Goal: Task Accomplishment & Management: Manage account settings

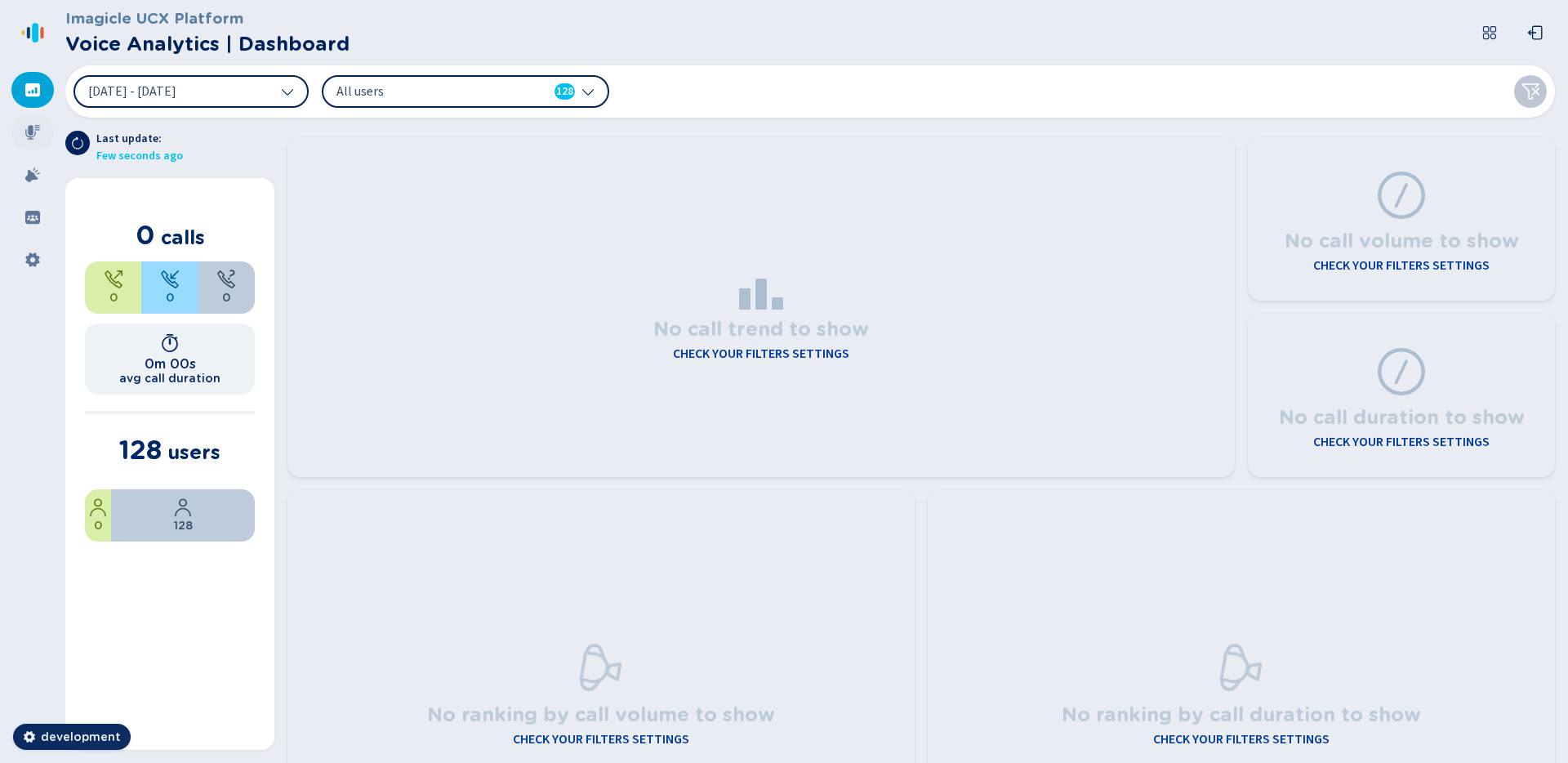
click at [40, 130] on icon at bounding box center [33, 132] width 17 height 17
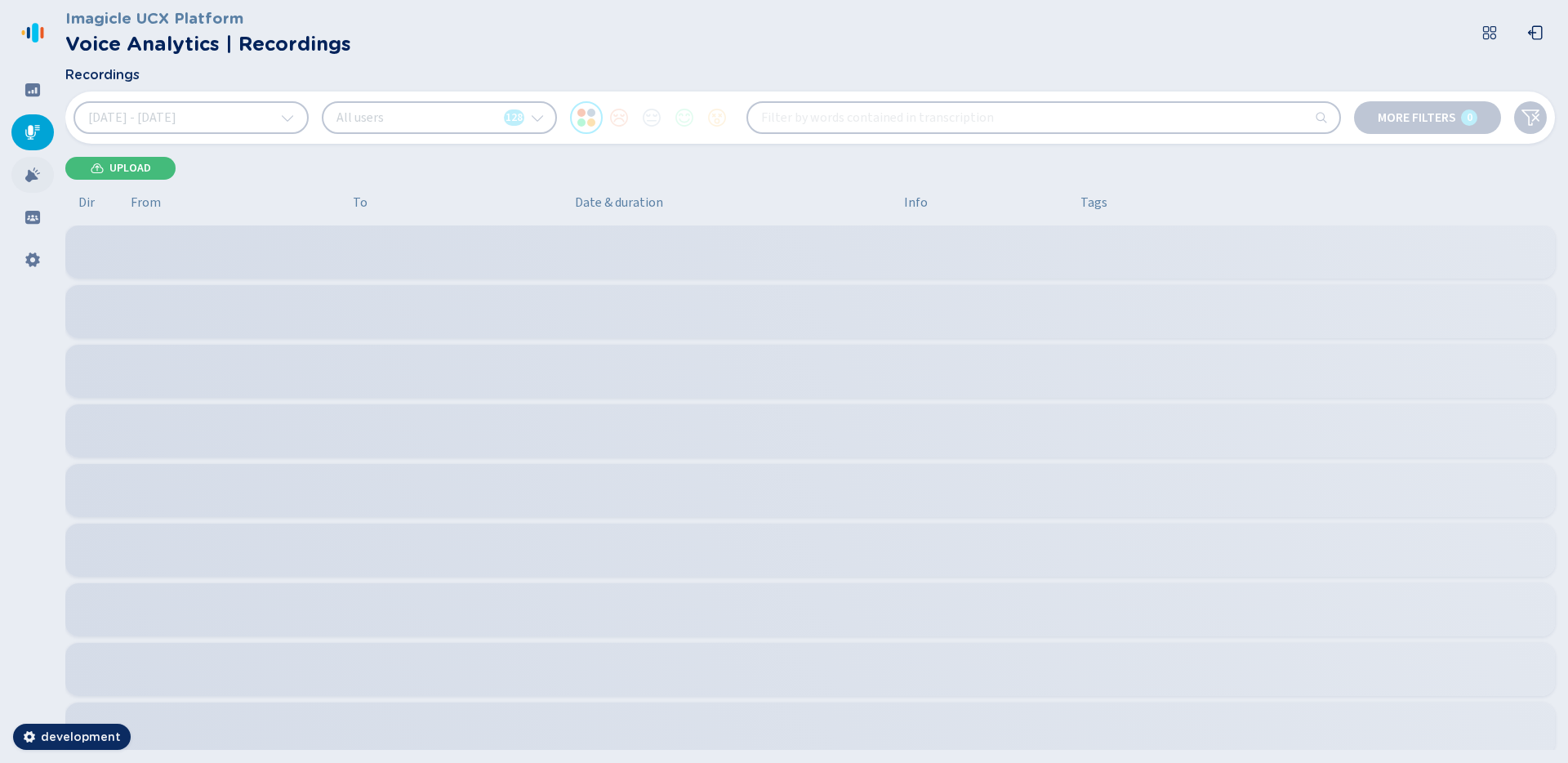
click at [25, 169] on icon at bounding box center [33, 175] width 17 height 17
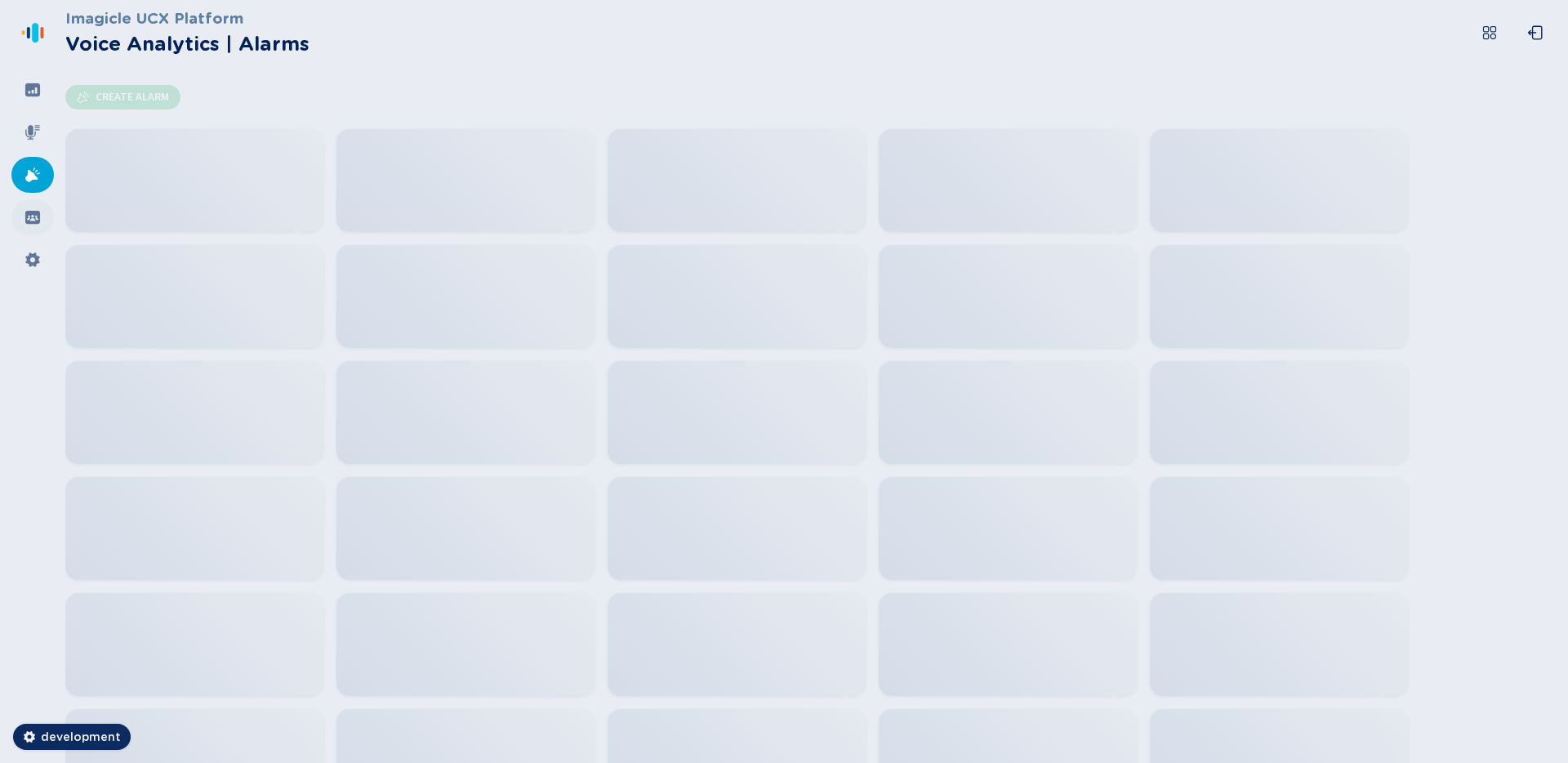
click at [18, 217] on div at bounding box center [33, 217] width 42 height 36
click at [19, 261] on div at bounding box center [33, 260] width 42 height 36
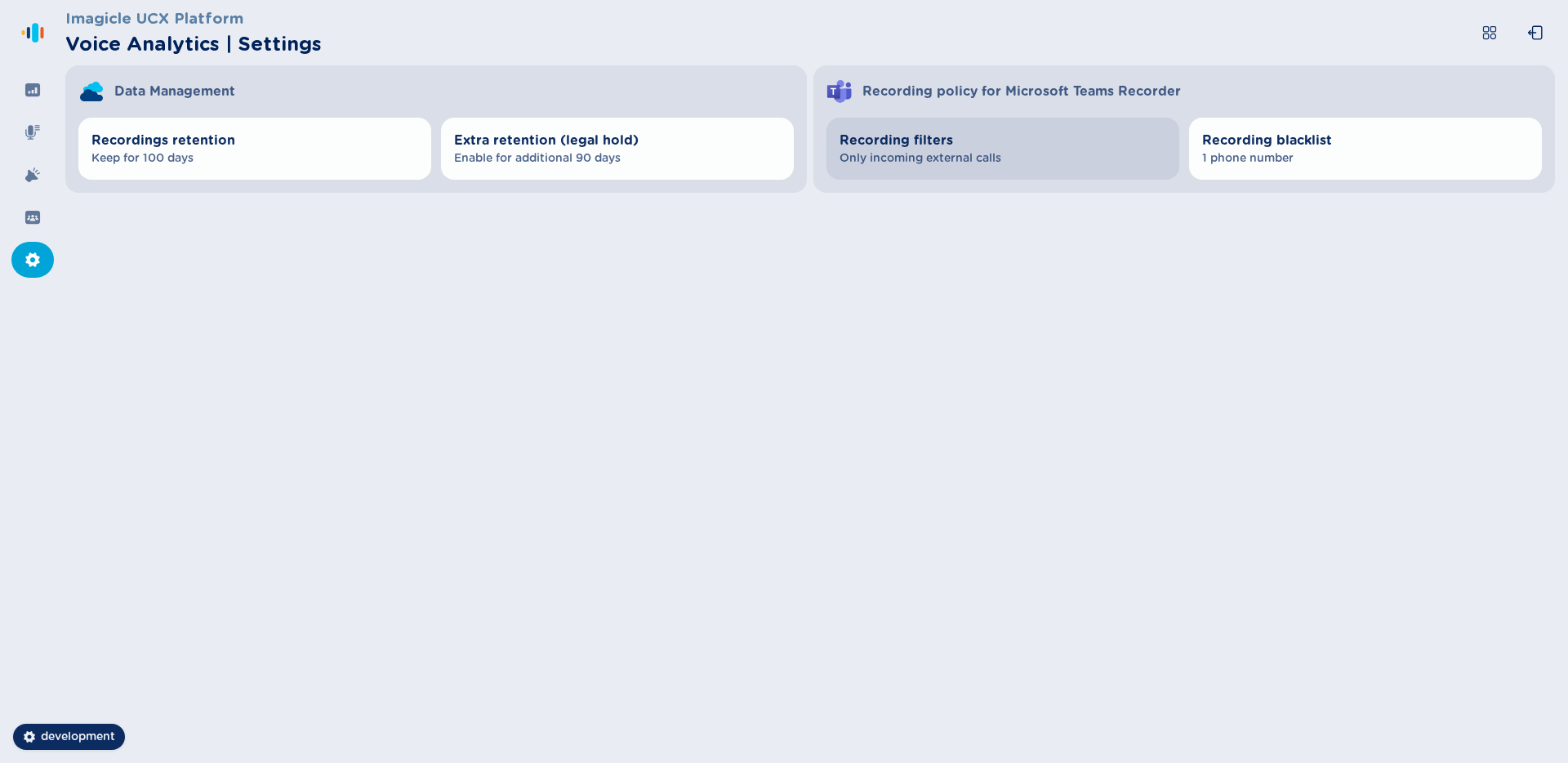
click at [945, 148] on span "Recording filters" at bounding box center [1003, 140] width 327 height 19
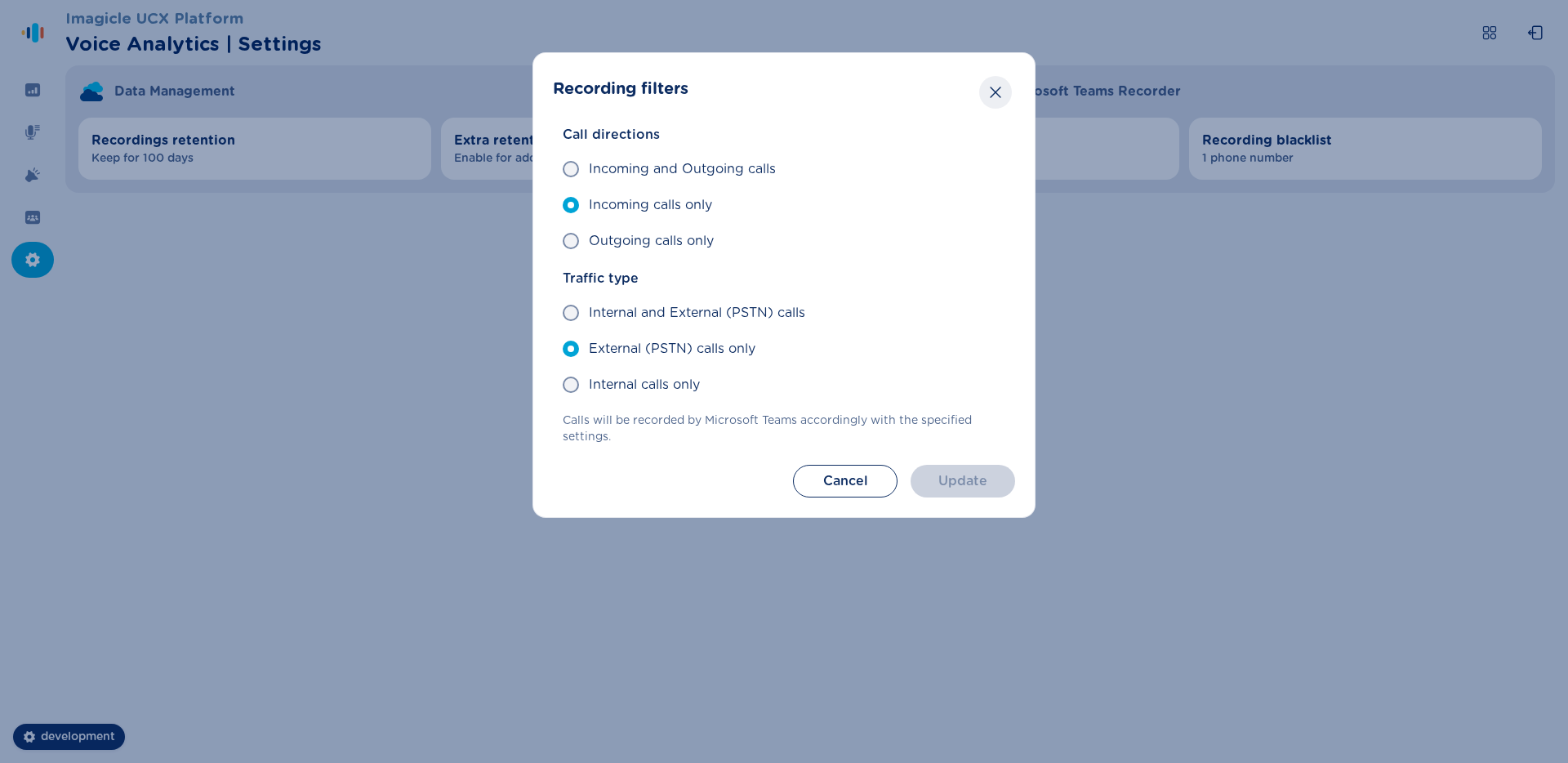
click at [998, 100] on icon "Close" at bounding box center [995, 92] width 17 height 17
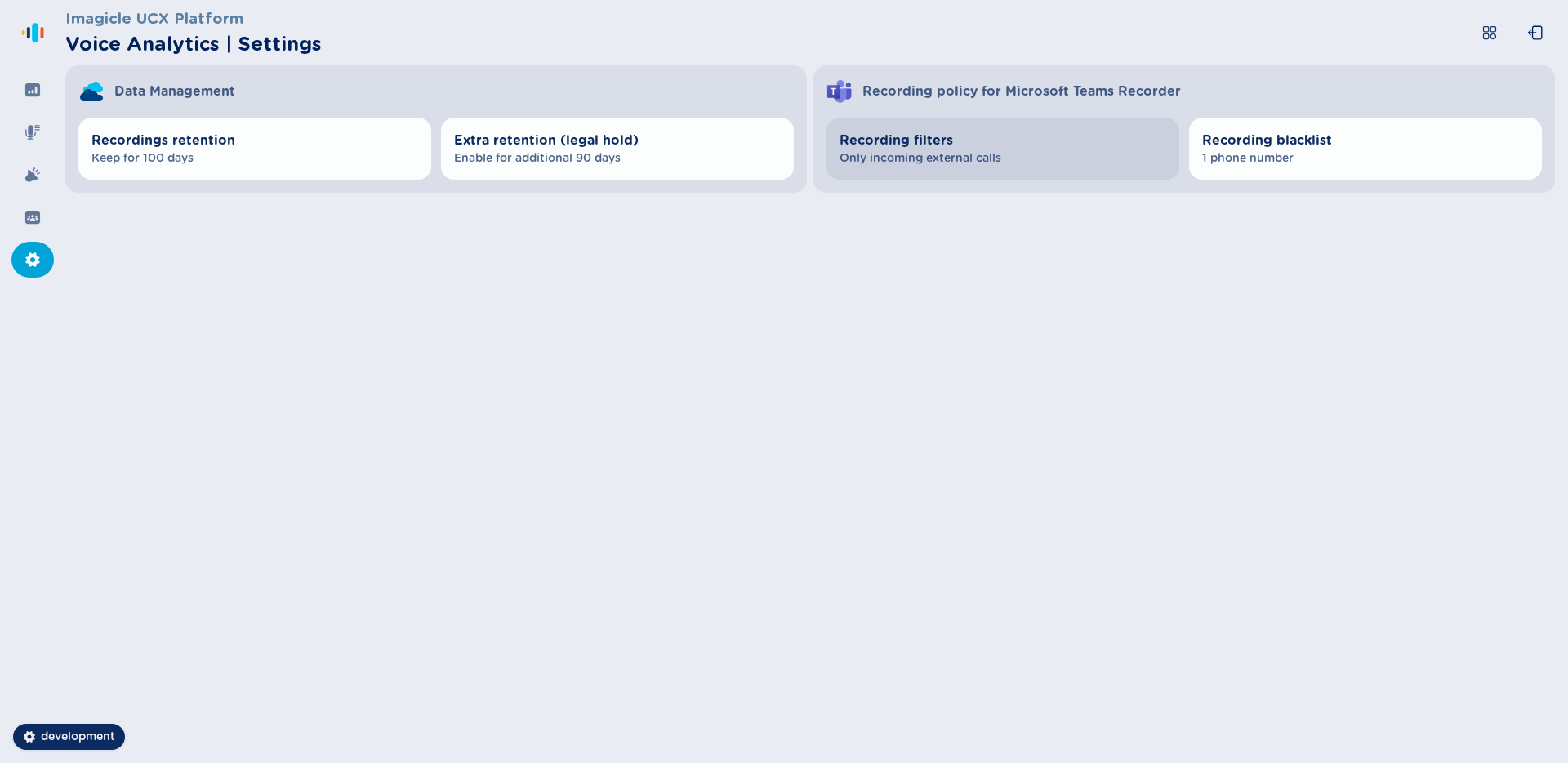
click at [984, 150] on span "Only incoming external calls" at bounding box center [1003, 158] width 327 height 17
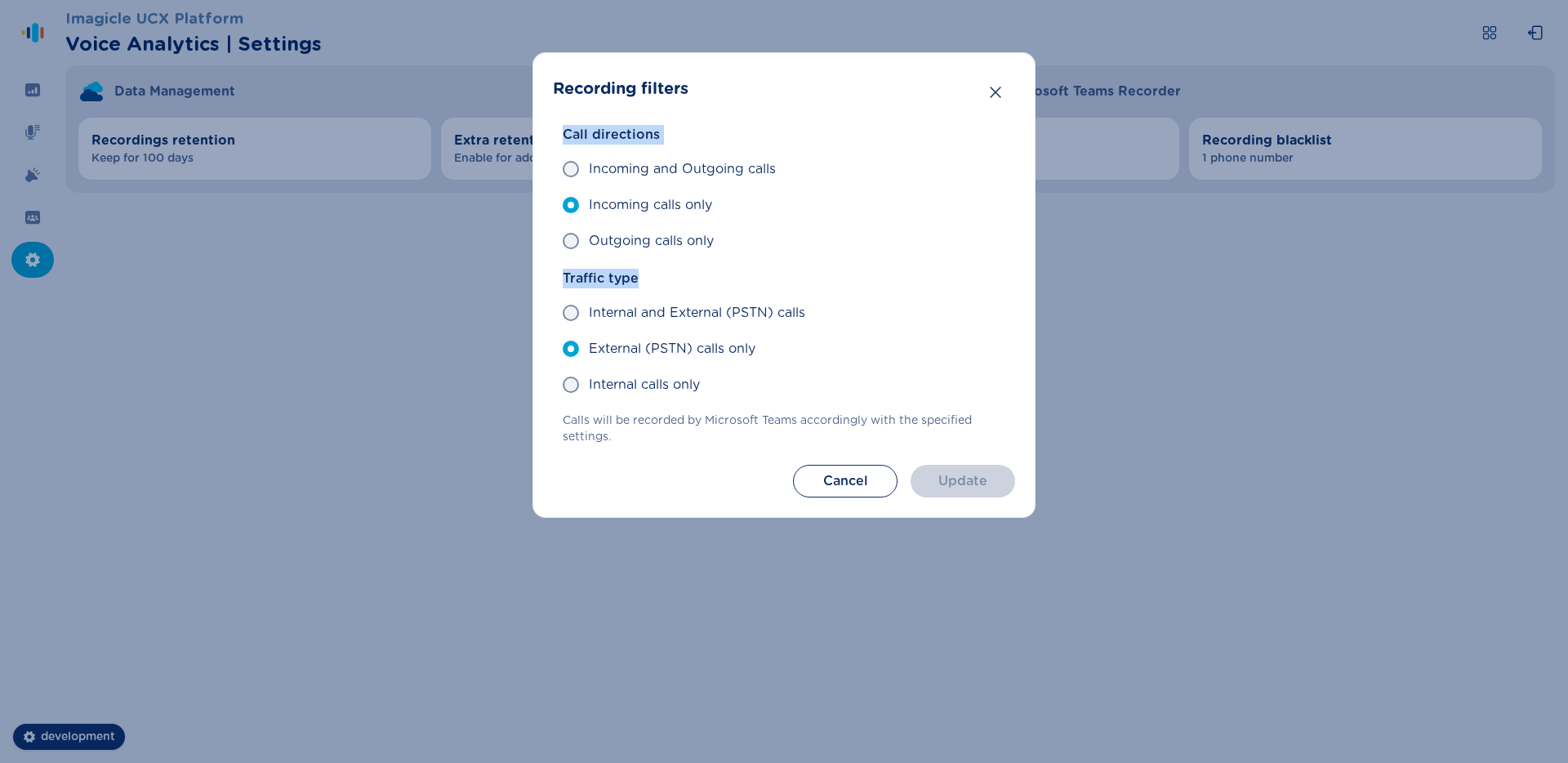
drag, startPoint x: 644, startPoint y: 287, endPoint x: 557, endPoint y: 125, distance: 183.9
click at [557, 125] on div "Call directions Incoming and Outgoing calls Incoming calls only Outgoing calls …" at bounding box center [784, 285] width 463 height 321
click at [1001, 93] on icon "Close" at bounding box center [995, 92] width 17 height 17
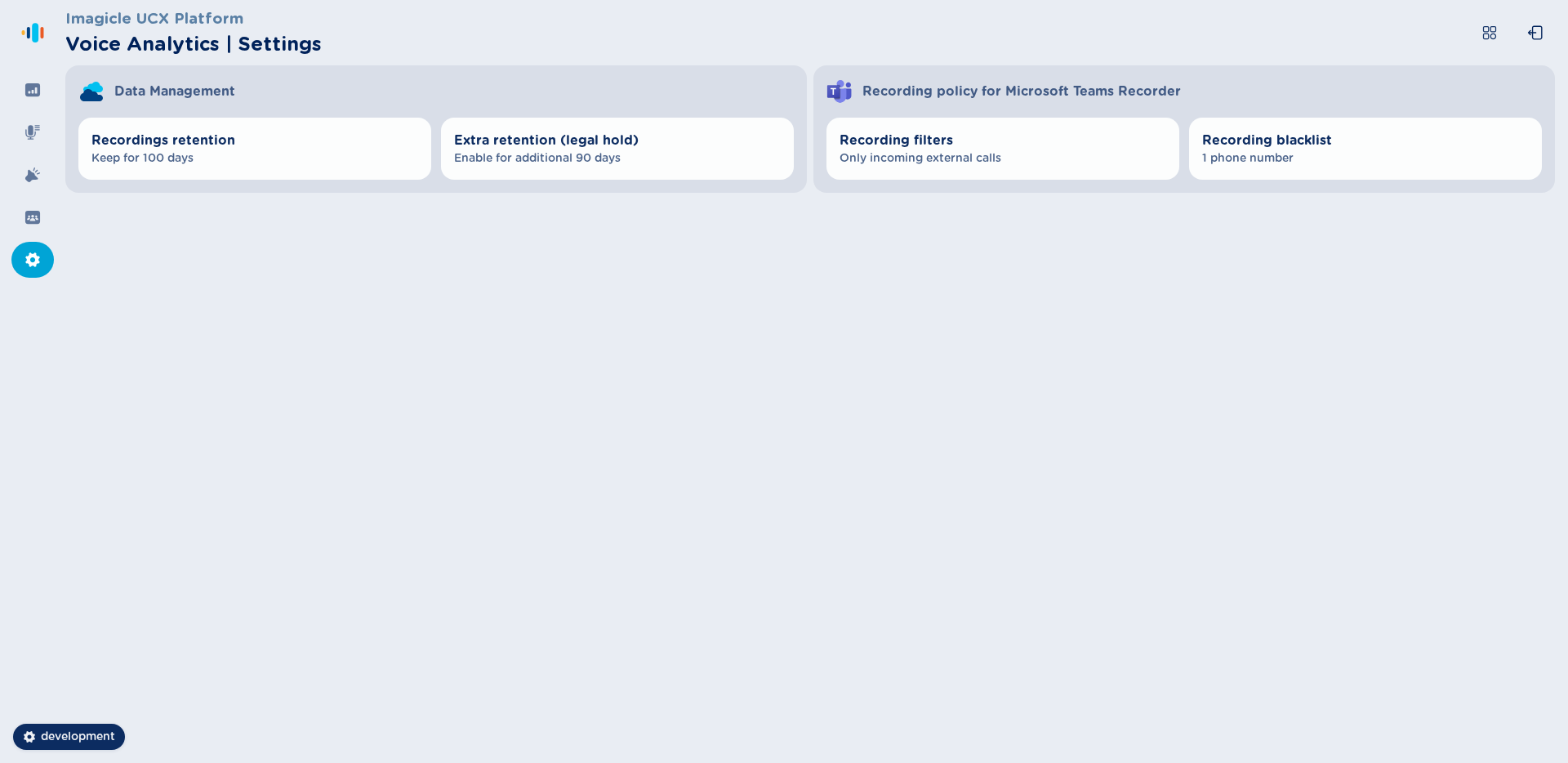
click at [30, 263] on icon at bounding box center [33, 260] width 14 height 15
click at [40, 235] on nav at bounding box center [33, 382] width 65 height 763
click at [38, 219] on icon at bounding box center [33, 217] width 17 height 17
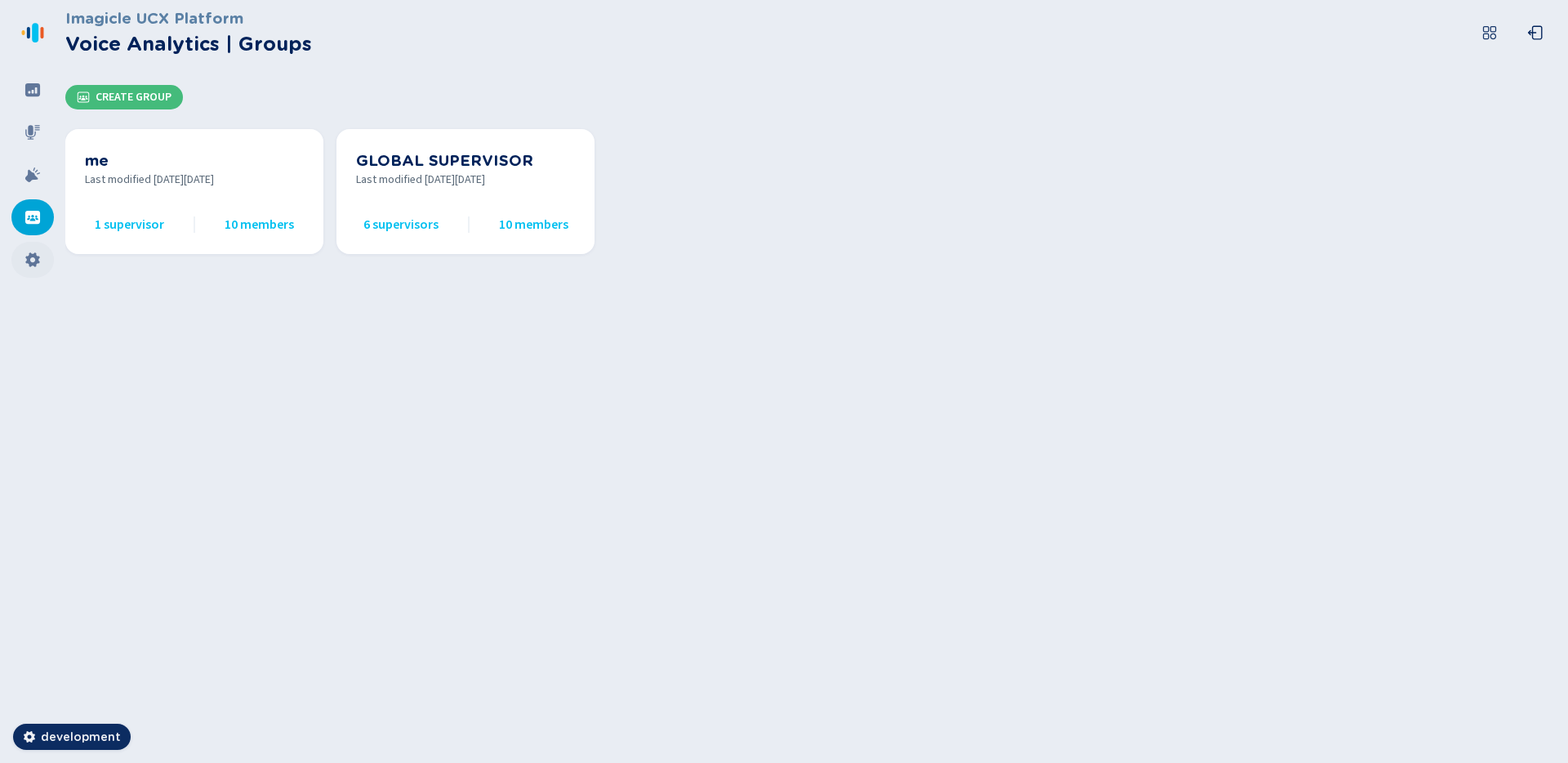
click at [33, 252] on icon at bounding box center [33, 260] width 17 height 17
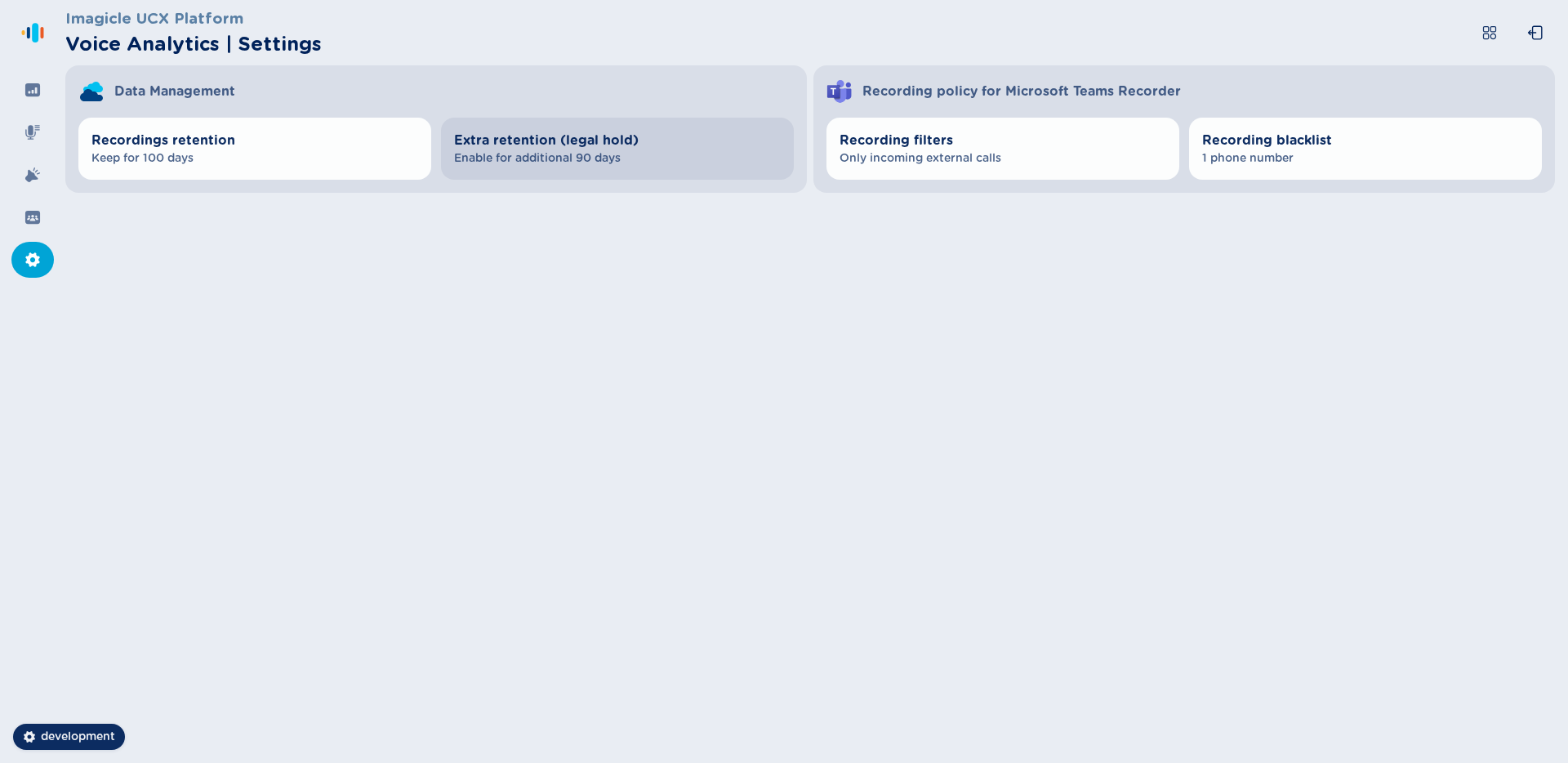
click at [564, 165] on span "Enable for additional 90 days" at bounding box center [617, 158] width 327 height 17
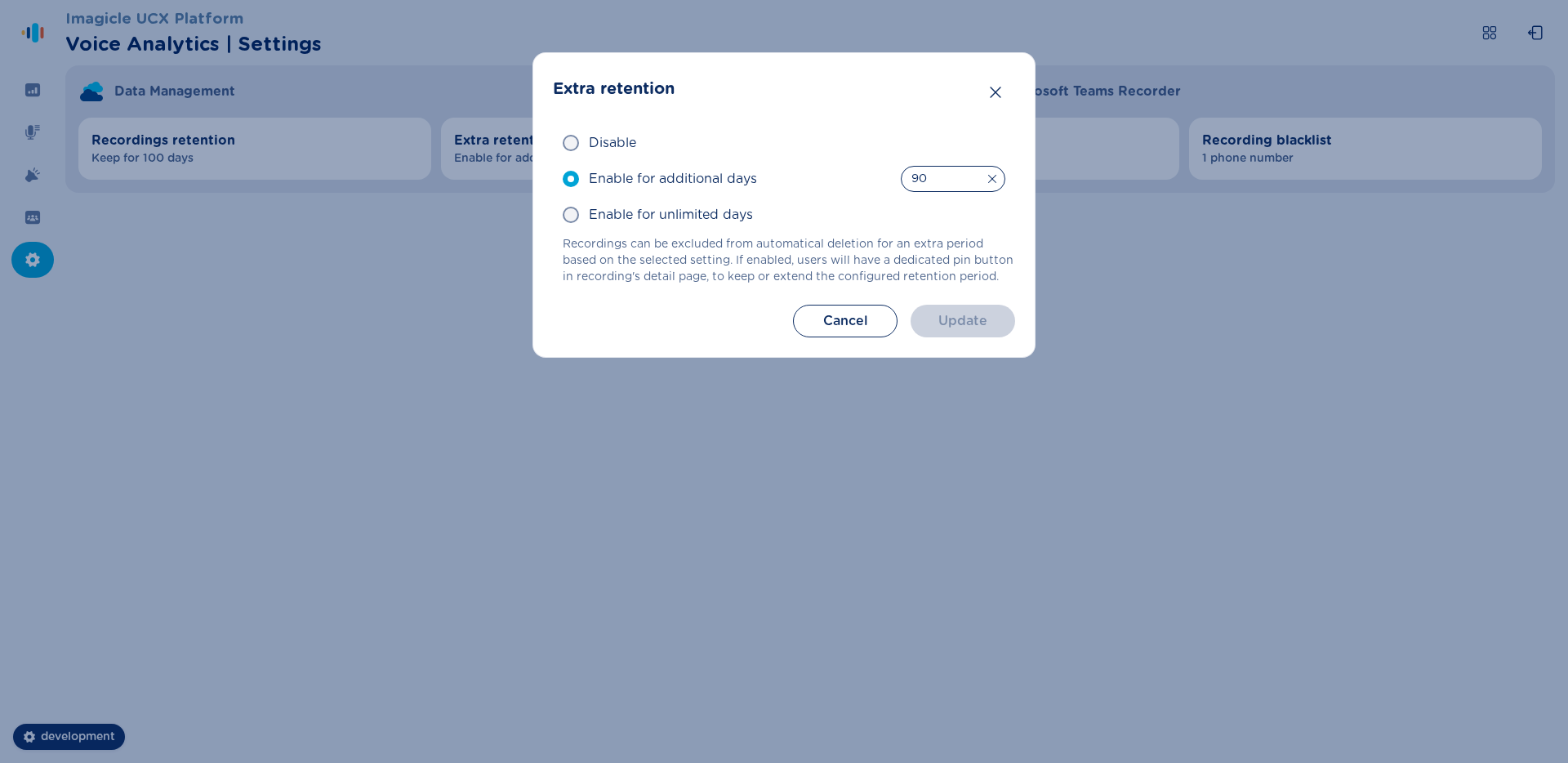
click at [494, 228] on div "Extra retention Disable Enable for additional days 90 Invalid number, days must…" at bounding box center [784, 382] width 1568 height 763
click at [873, 314] on button "Cancel" at bounding box center [845, 321] width 104 height 33
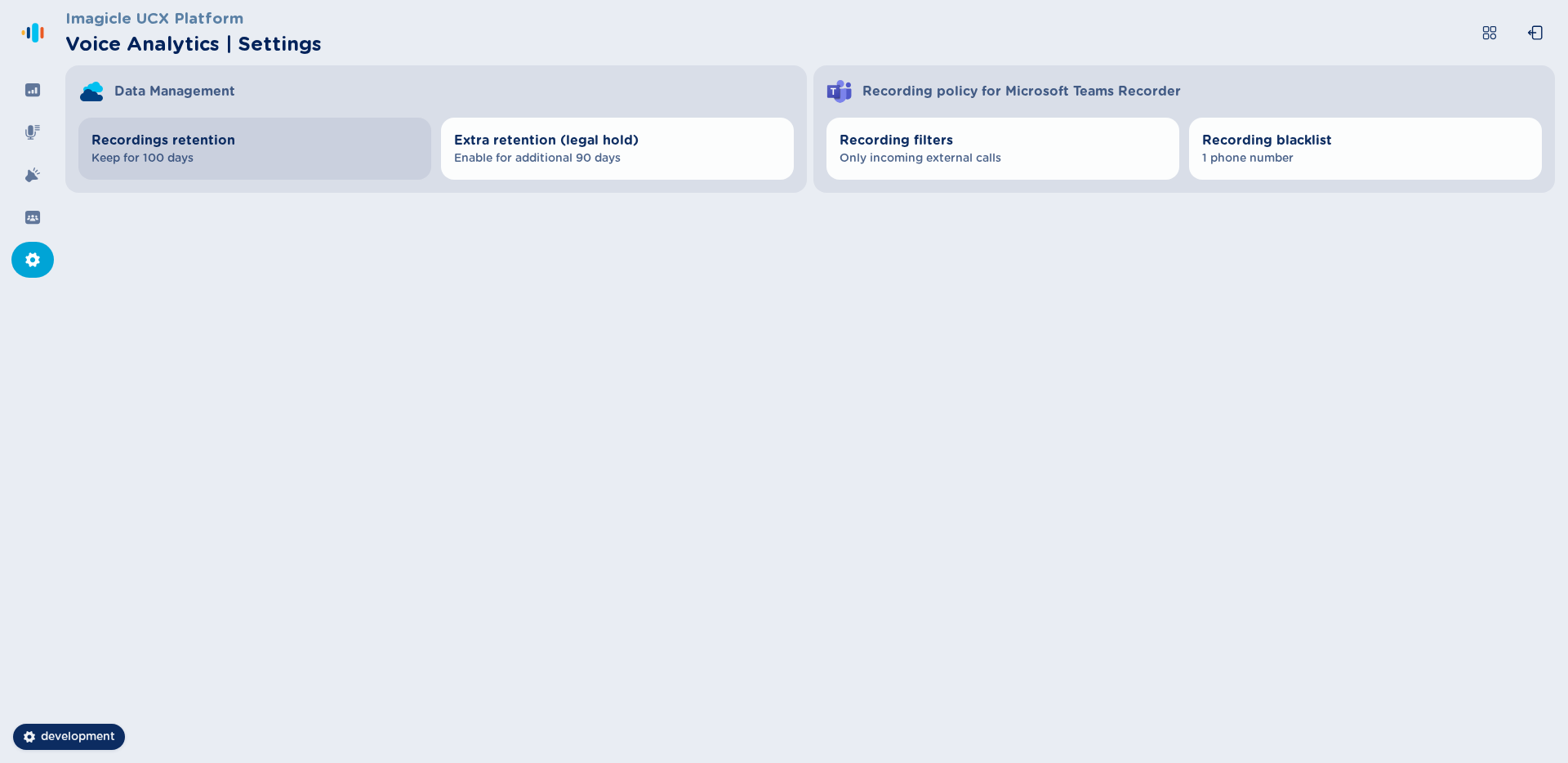
click at [354, 166] on button "Recordings retention Keep for 100 days" at bounding box center [255, 148] width 353 height 62
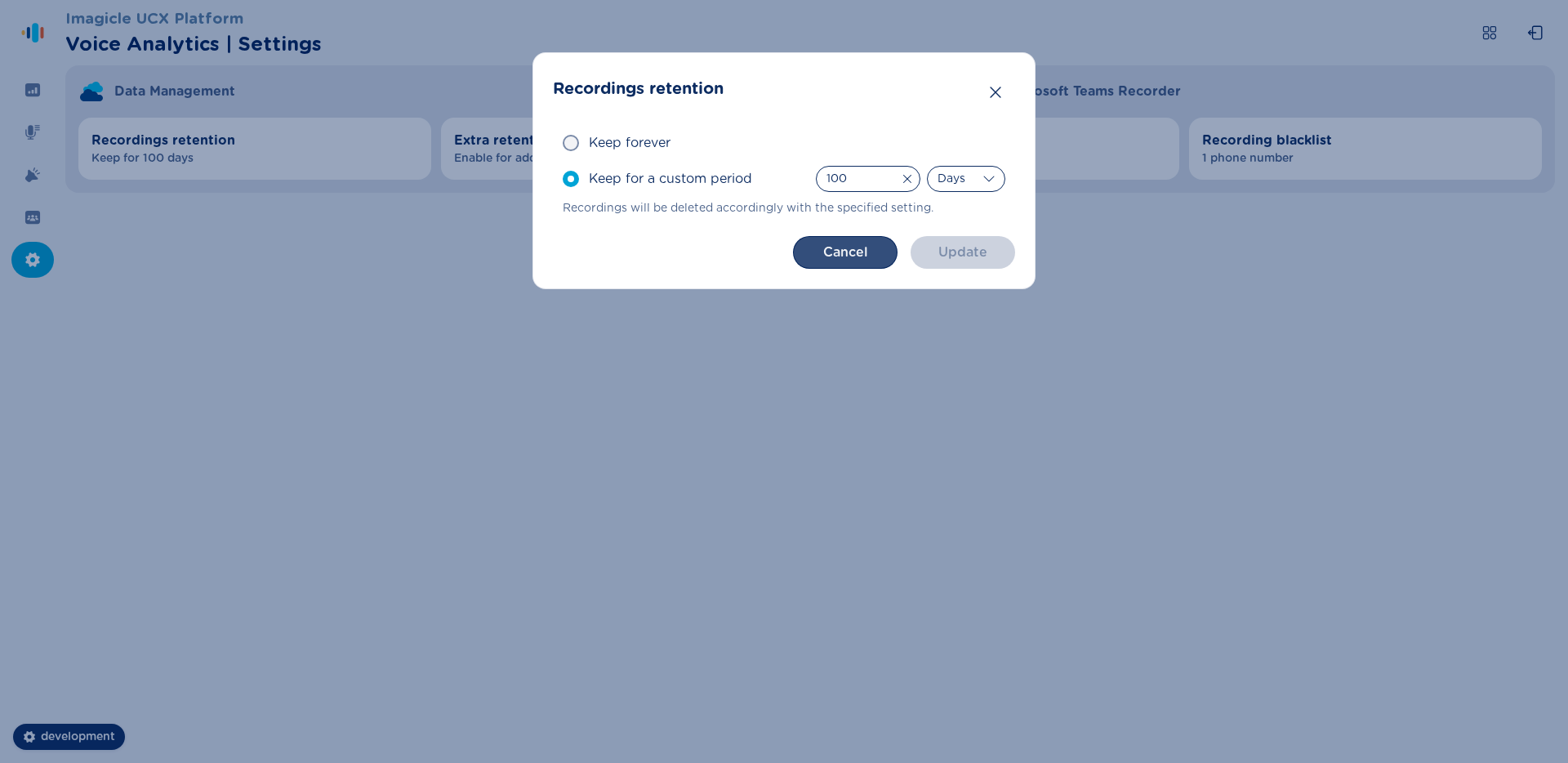
click at [823, 251] on button "Cancel" at bounding box center [845, 252] width 104 height 33
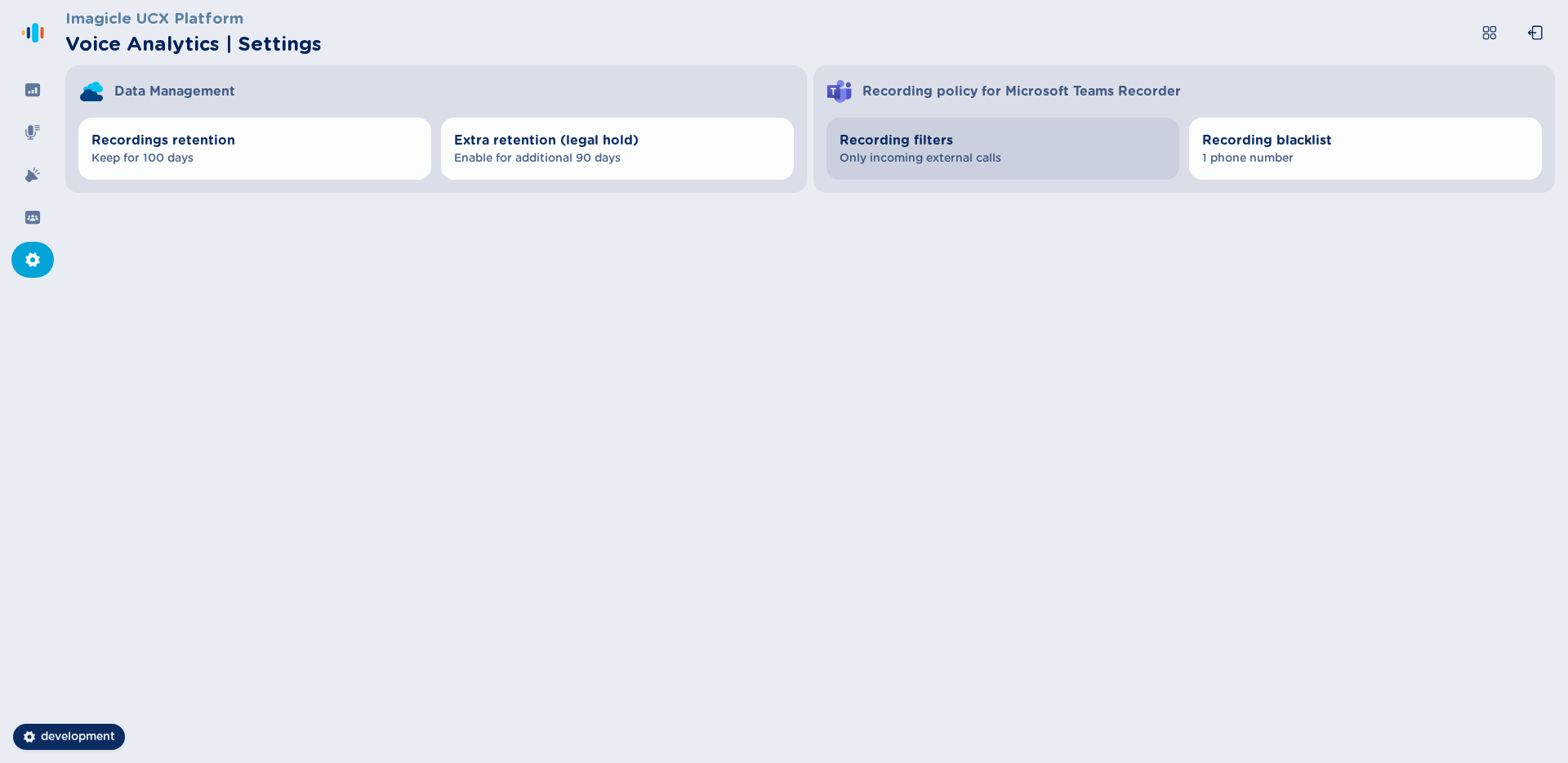
click at [1081, 157] on span "Only incoming external calls" at bounding box center [1003, 158] width 327 height 17
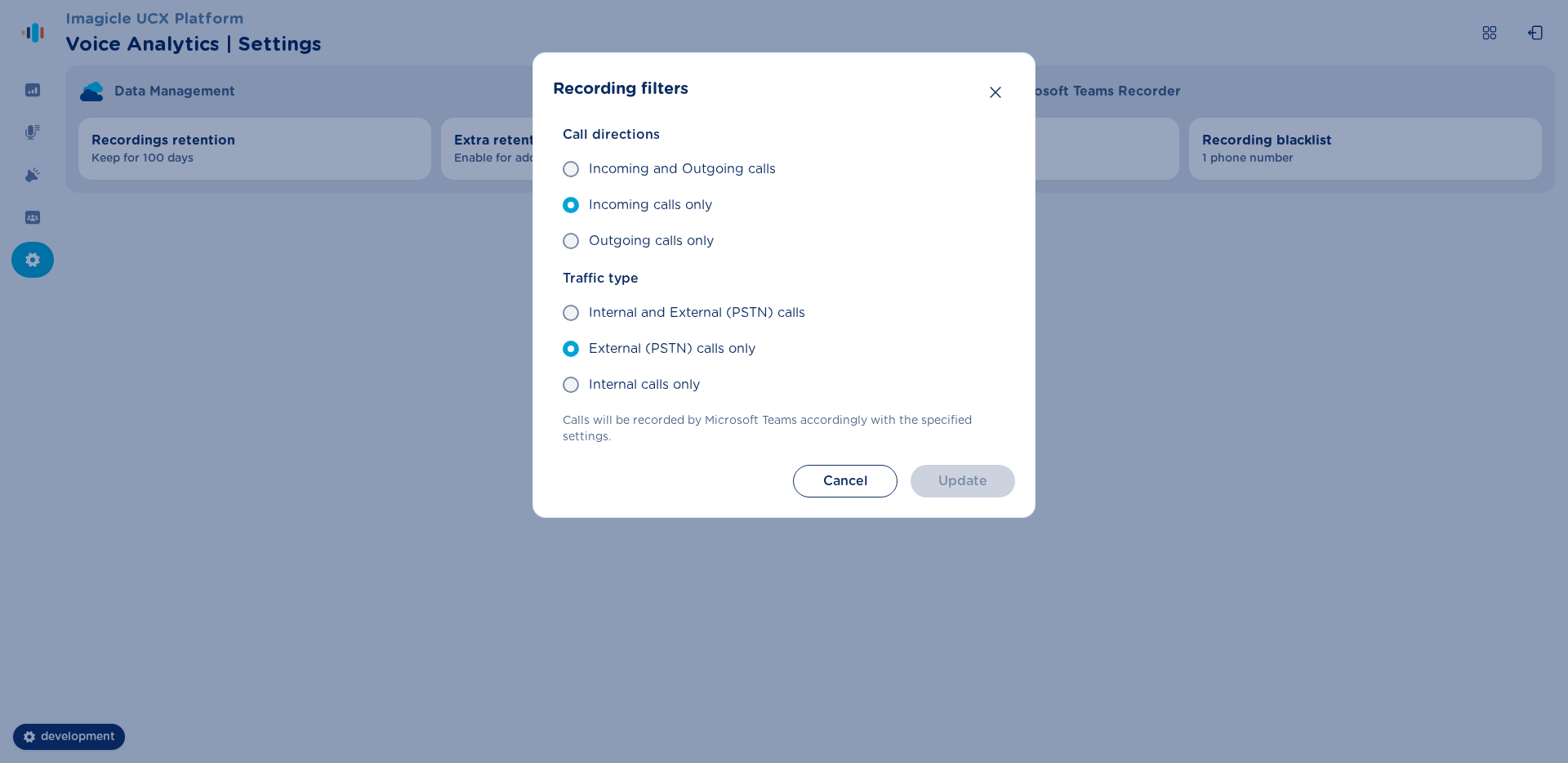
click at [974, 94] on header "Recording filters" at bounding box center [784, 88] width 463 height 33
click at [993, 95] on icon "Close" at bounding box center [995, 92] width 17 height 17
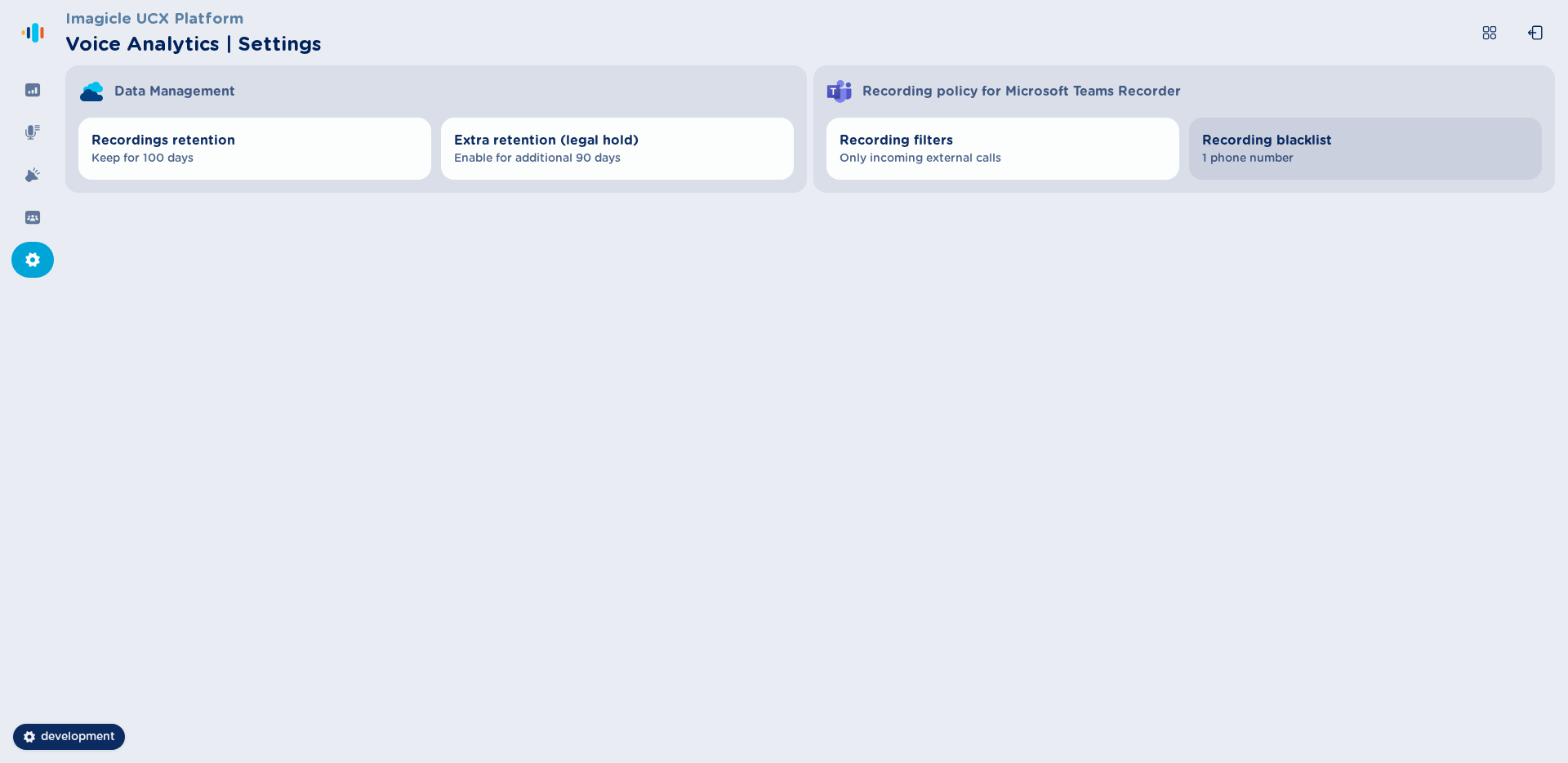
click at [1254, 145] on span "Recording blacklist" at bounding box center [1366, 140] width 327 height 19
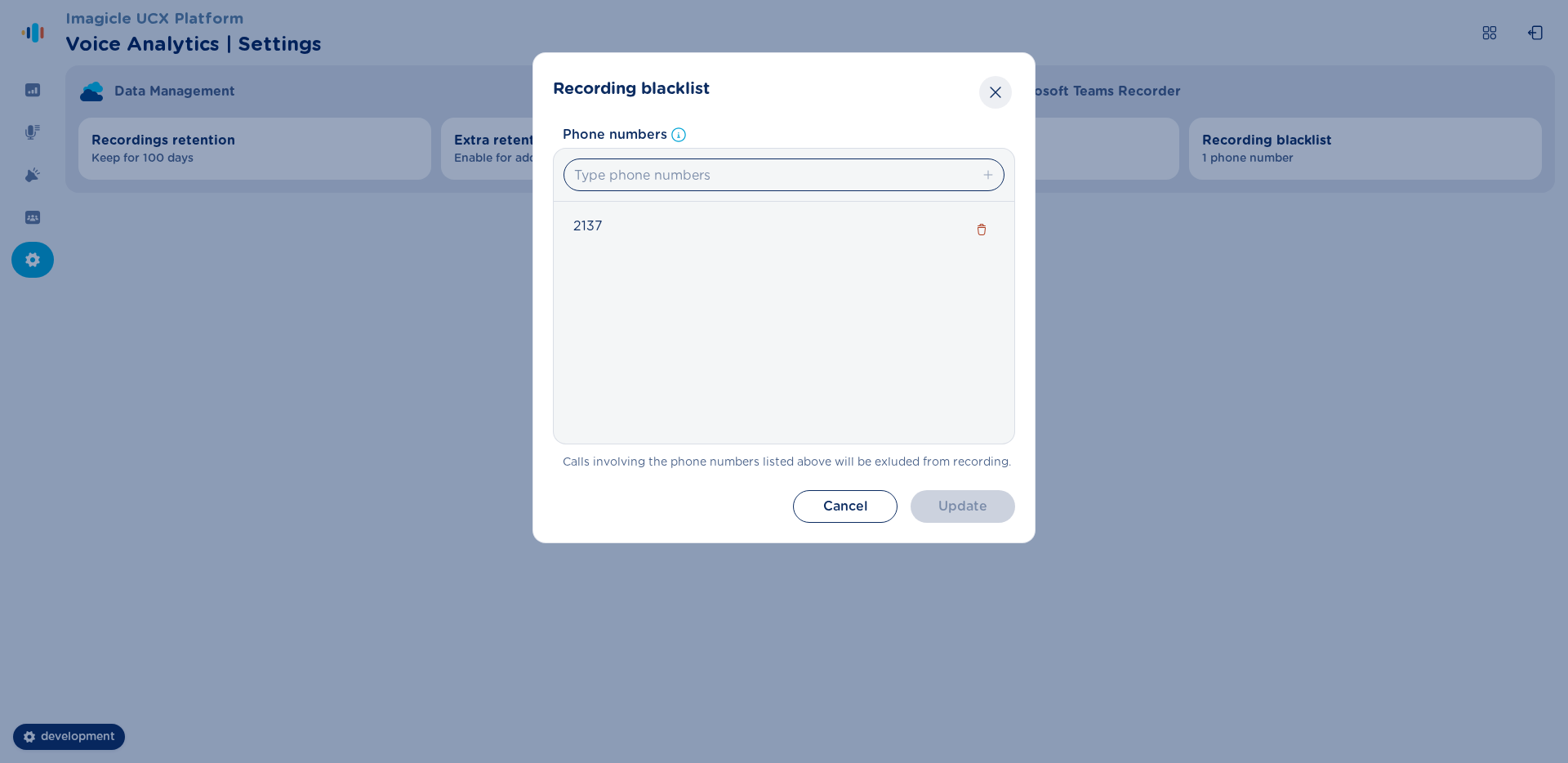
click at [1000, 96] on icon "Close" at bounding box center [995, 92] width 17 height 17
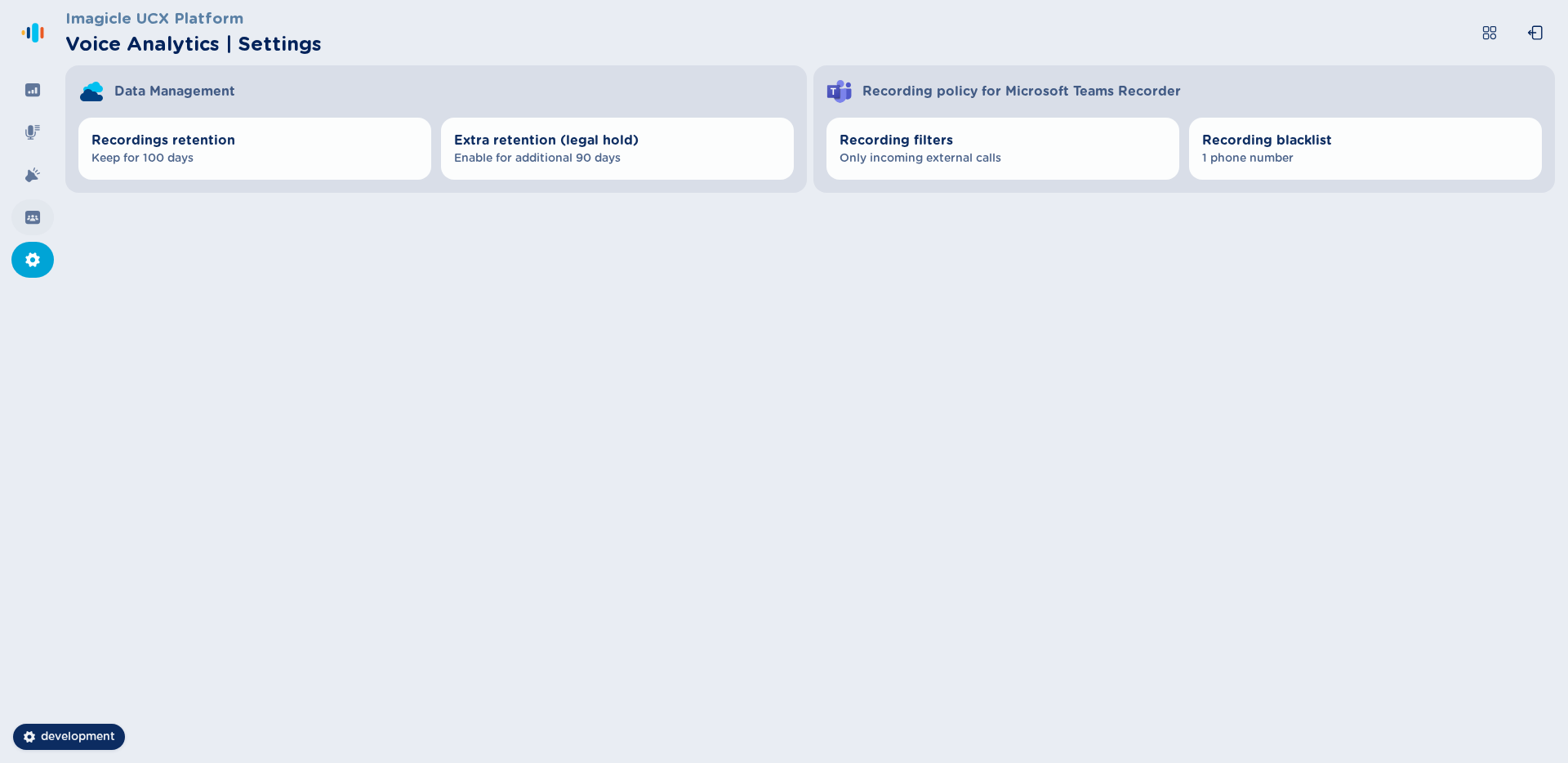
click at [26, 207] on div at bounding box center [33, 217] width 42 height 36
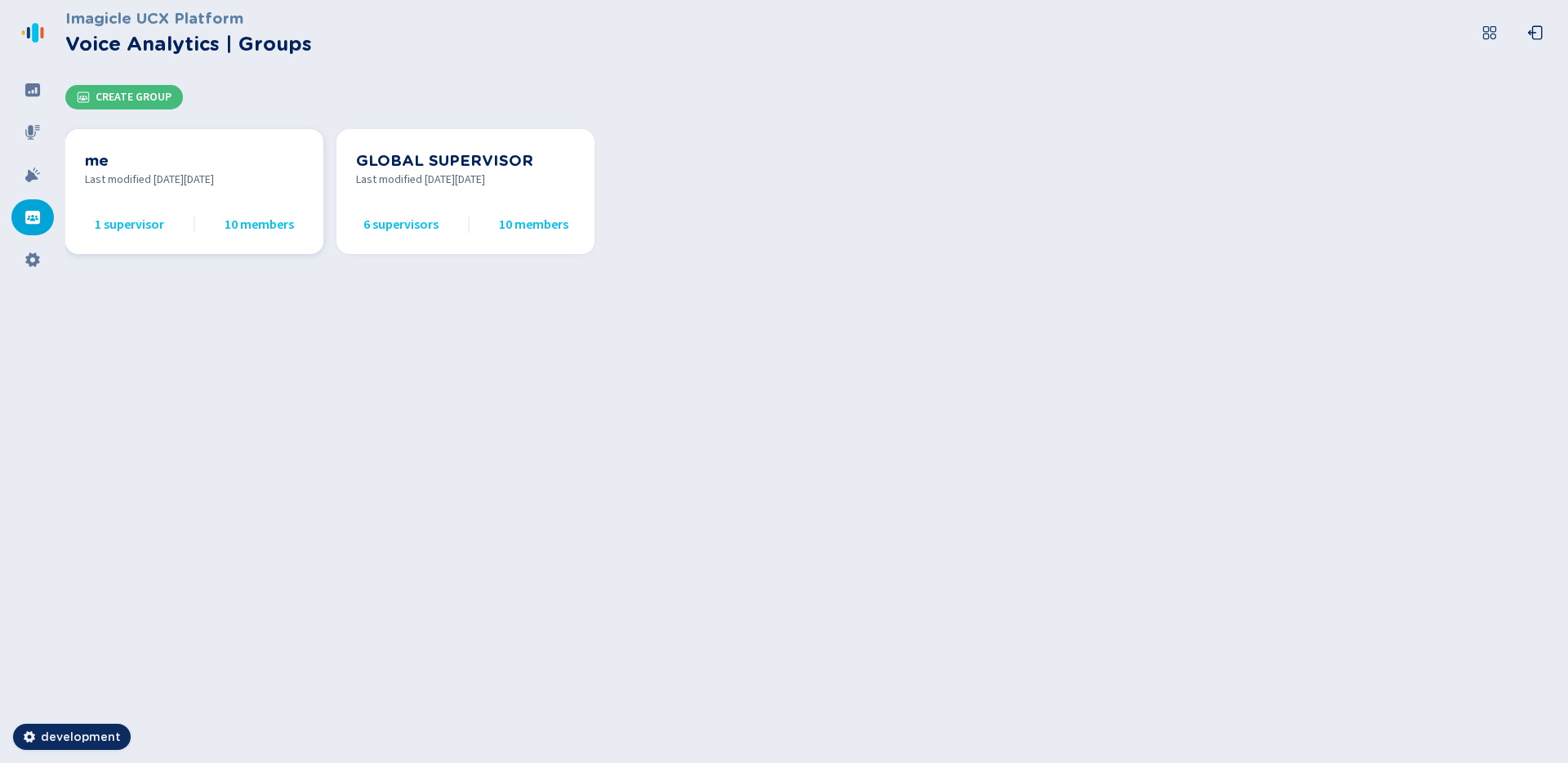
click at [162, 178] on span "Last modified [DATE][DATE]" at bounding box center [194, 179] width 219 height 17
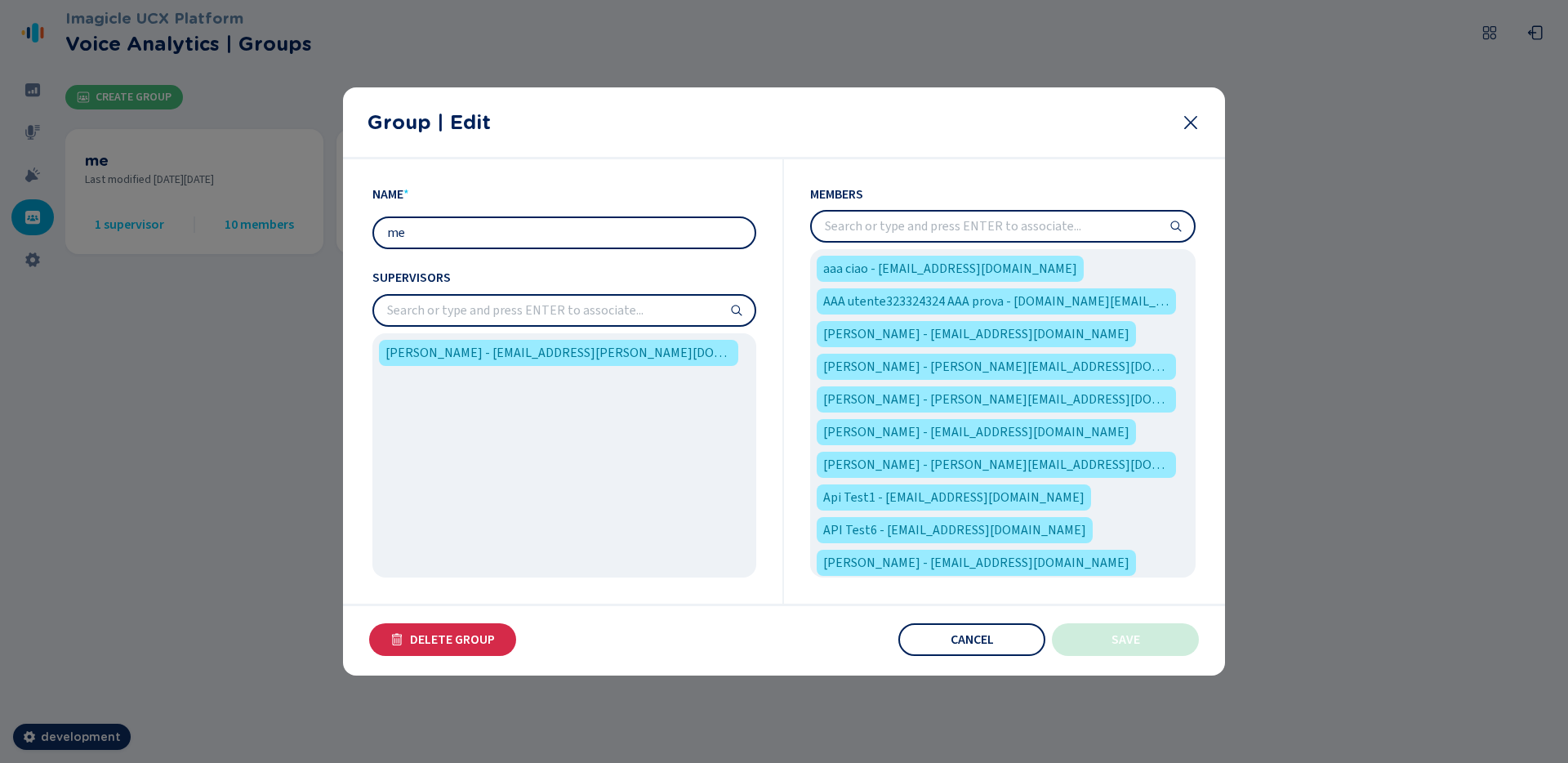
click at [1194, 130] on icon at bounding box center [1191, 123] width 19 height 19
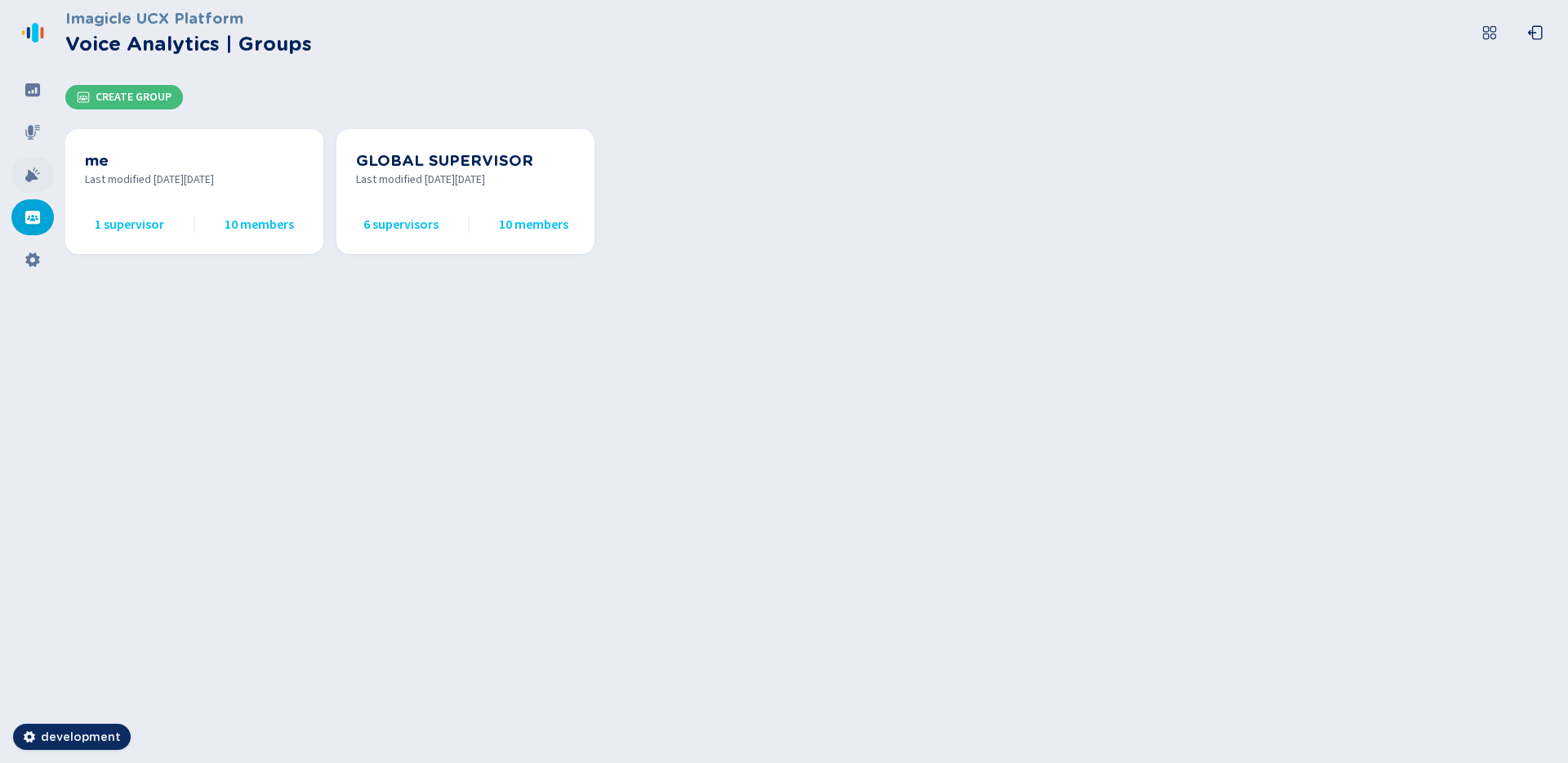
click at [49, 178] on div at bounding box center [33, 175] width 42 height 36
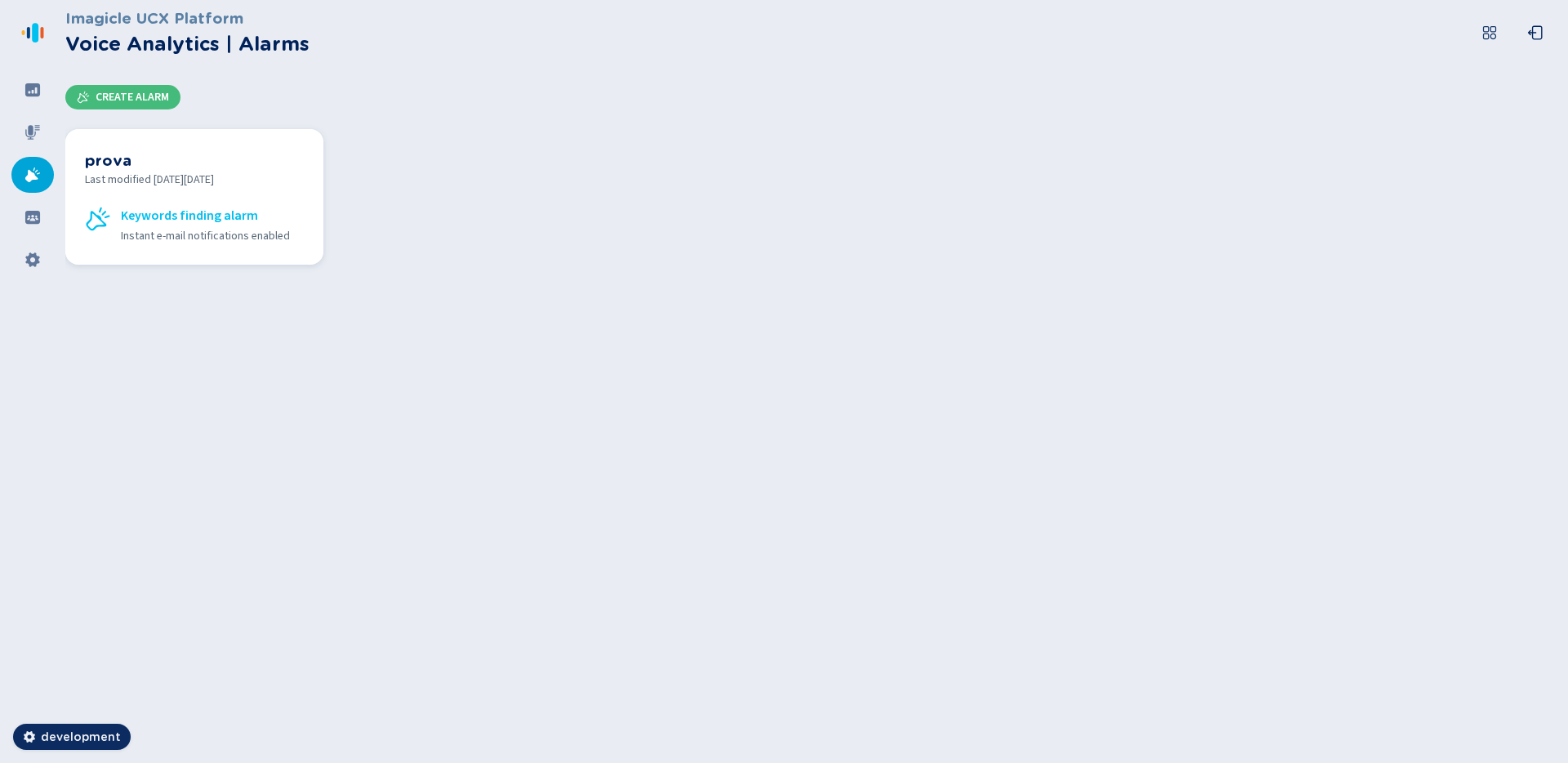
click at [194, 194] on div "prova Last modified [DATE][DATE] Keywords finding alarm Instant e-mail notifica…" at bounding box center [194, 196] width 219 height 96
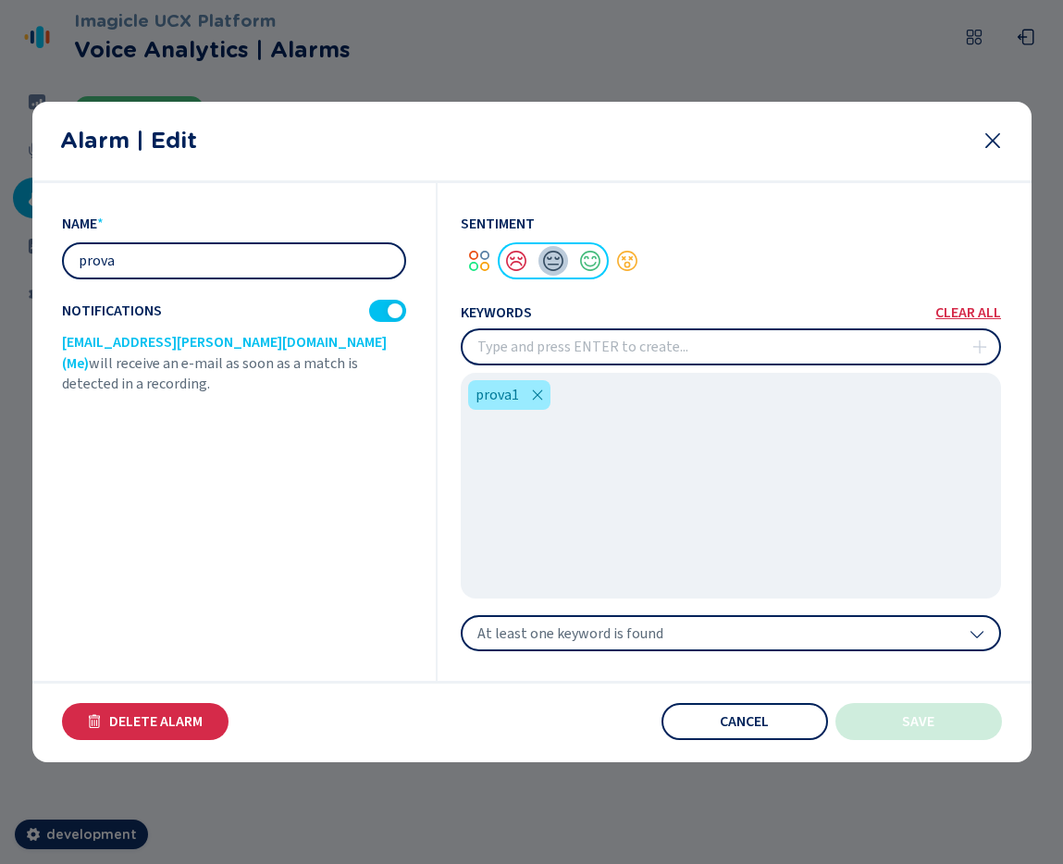
click at [566, 267] on div at bounding box center [553, 260] width 37 height 37
click at [587, 266] on div at bounding box center [590, 260] width 37 height 37
click at [561, 267] on div at bounding box center [553, 260] width 37 height 37
click at [914, 714] on span "Save" at bounding box center [918, 721] width 32 height 15
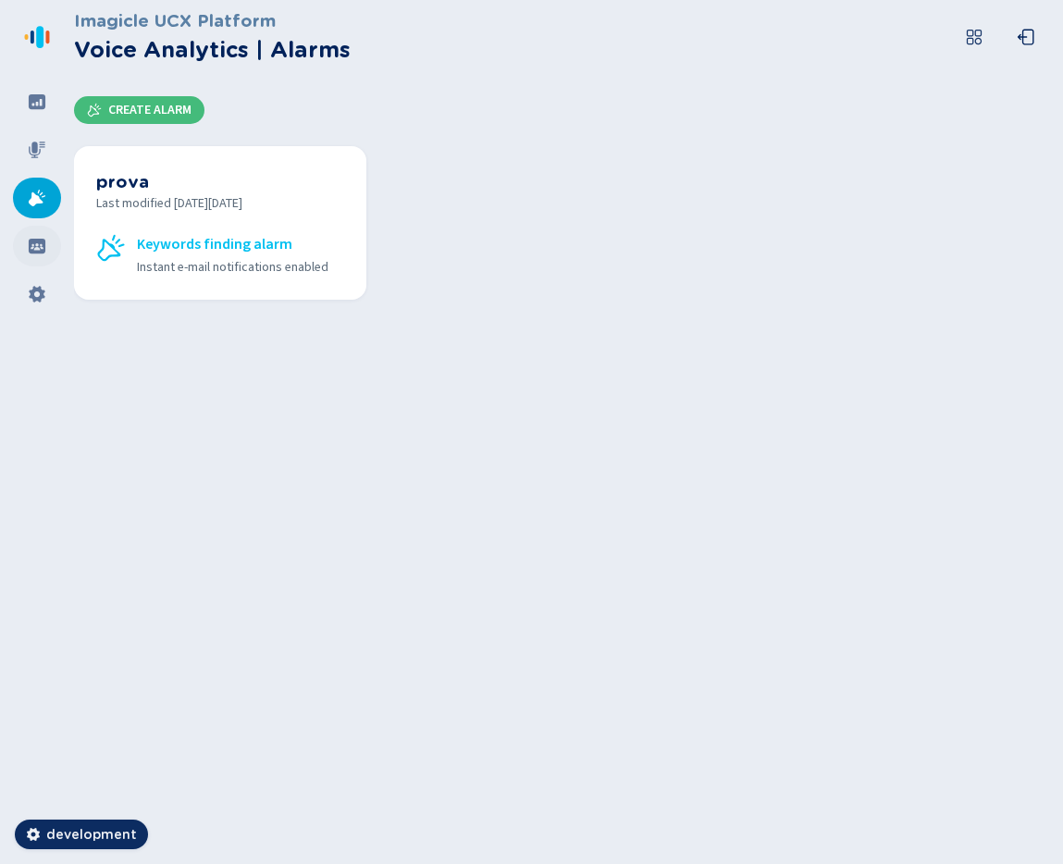
click at [48, 246] on div at bounding box center [37, 246] width 48 height 41
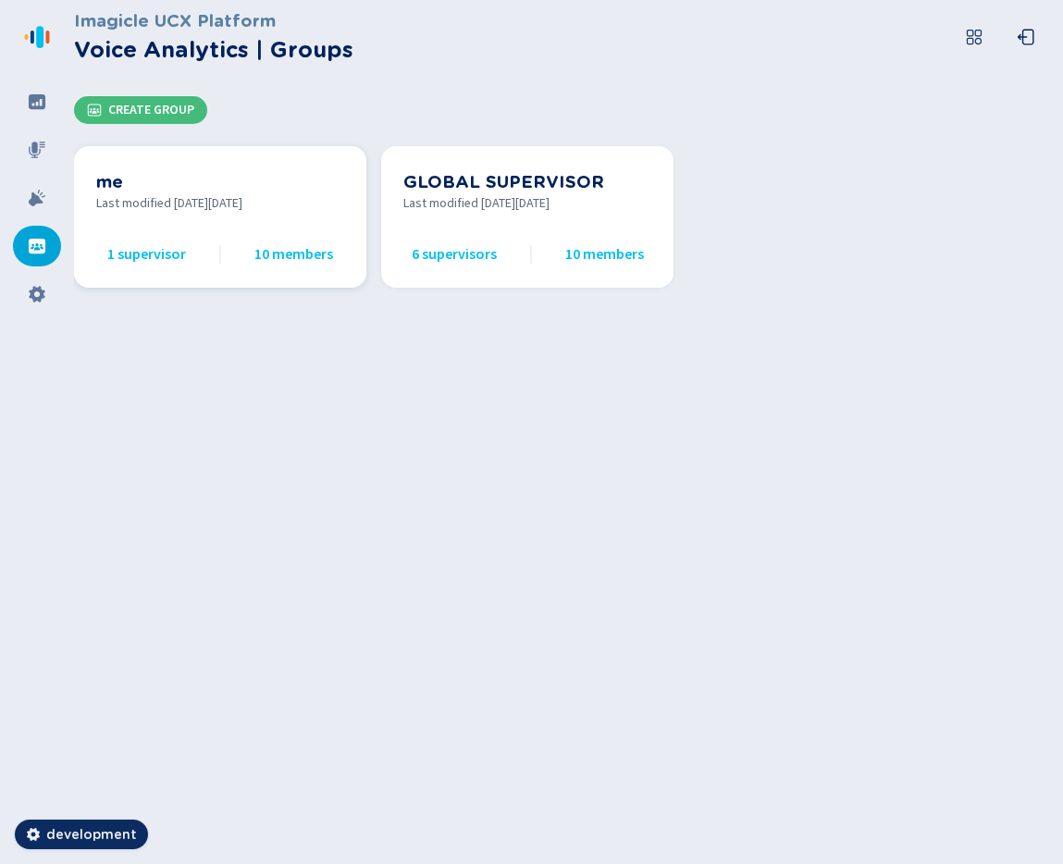
click at [218, 179] on h3 "me" at bounding box center [220, 181] width 248 height 26
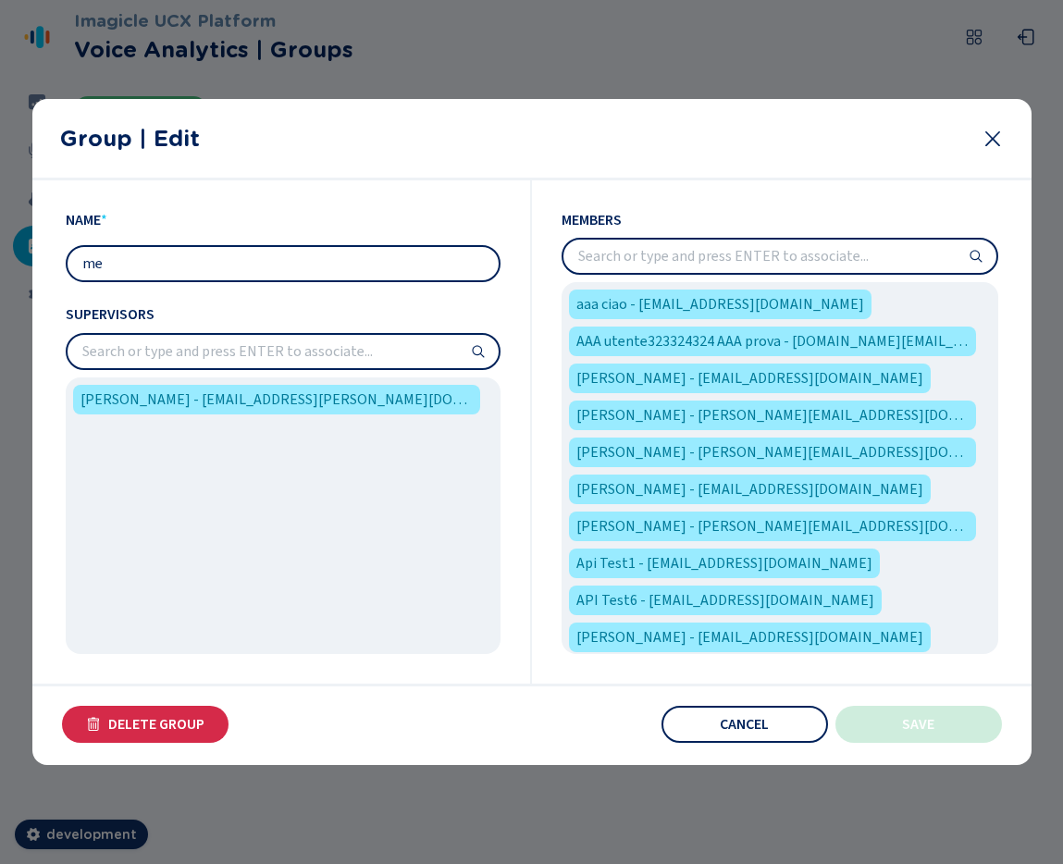
click at [710, 253] on input "search" at bounding box center [779, 256] width 433 height 33
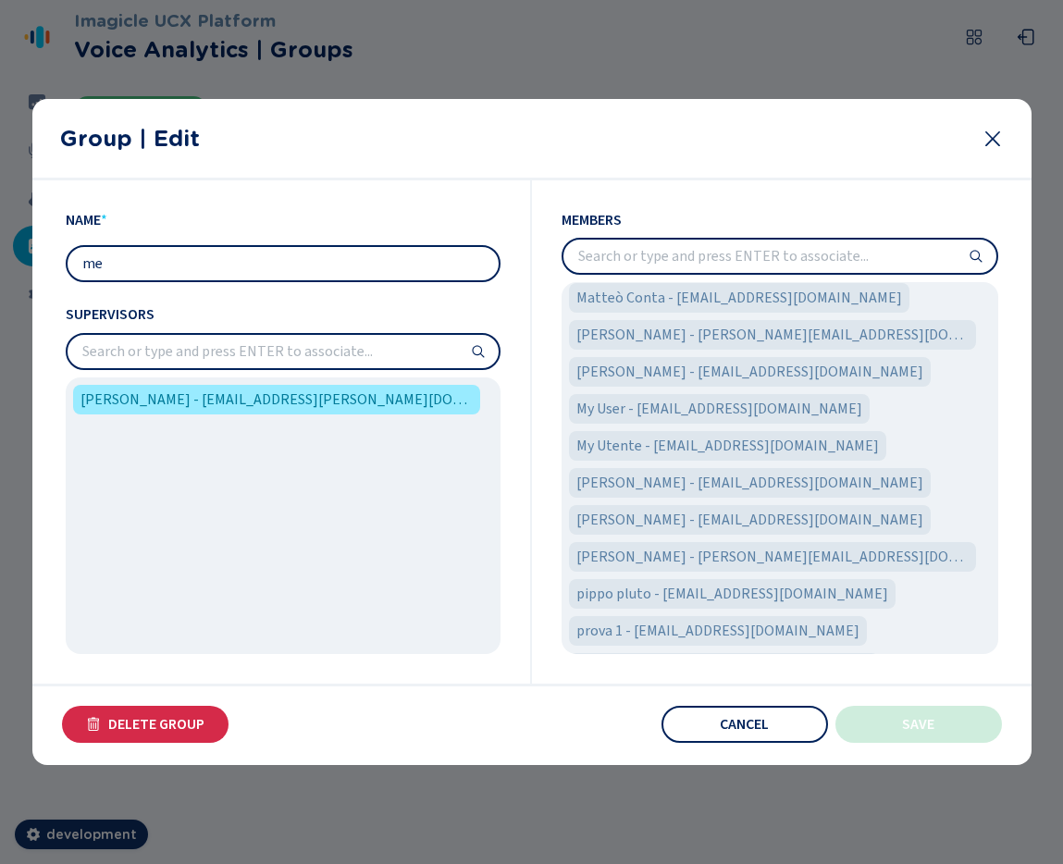
scroll to position [2596, 0]
click at [1003, 141] on icon at bounding box center [993, 139] width 22 height 22
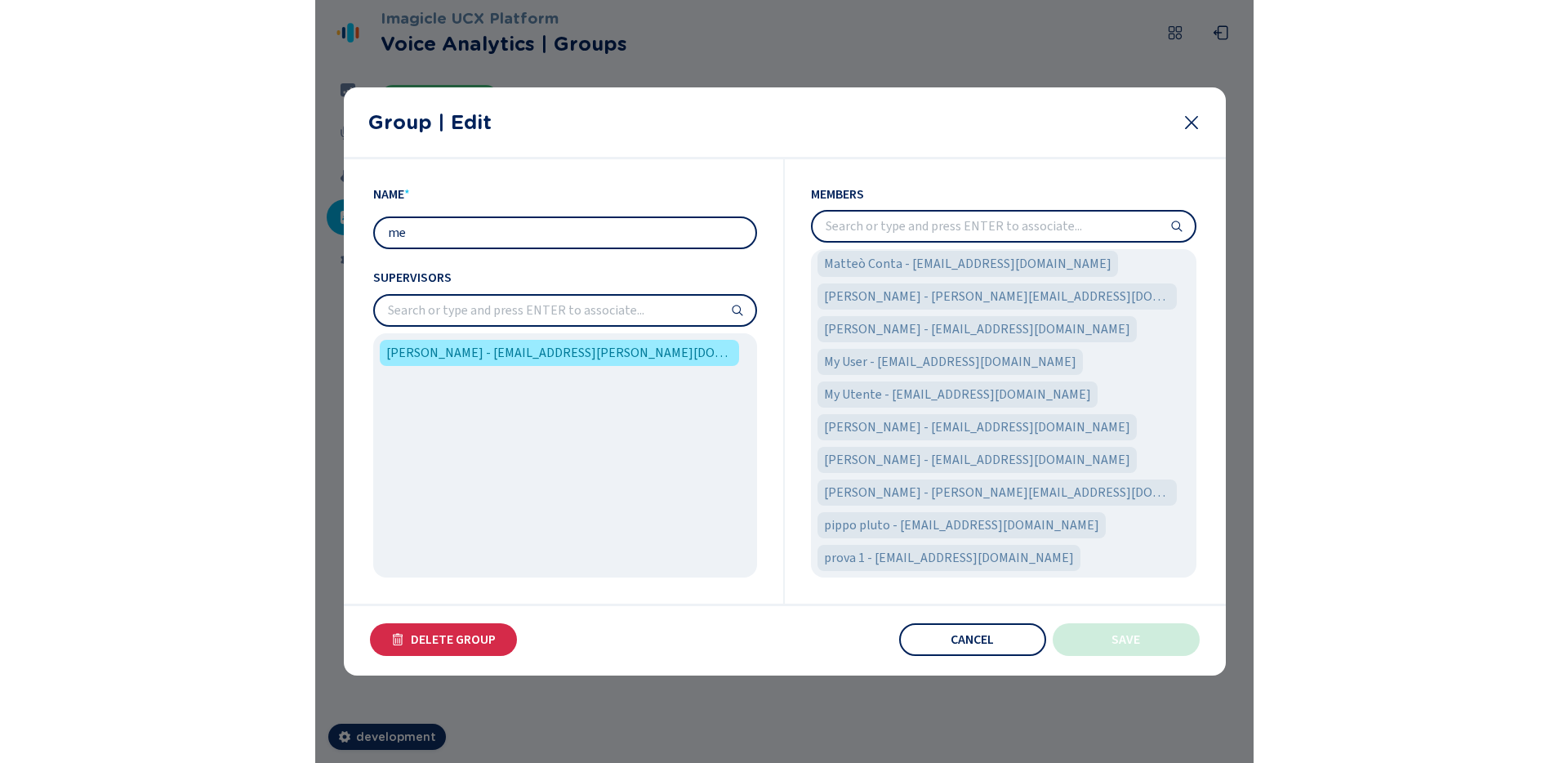
scroll to position [0, 0]
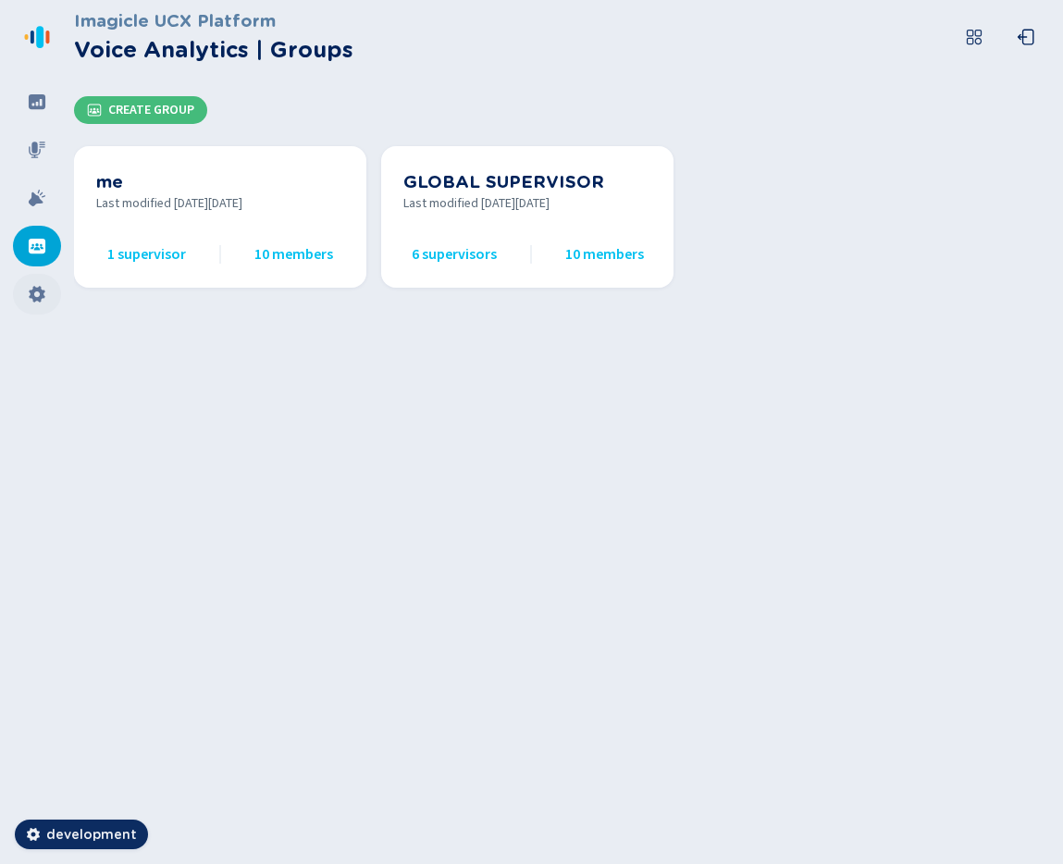
click at [35, 285] on icon at bounding box center [37, 294] width 19 height 19
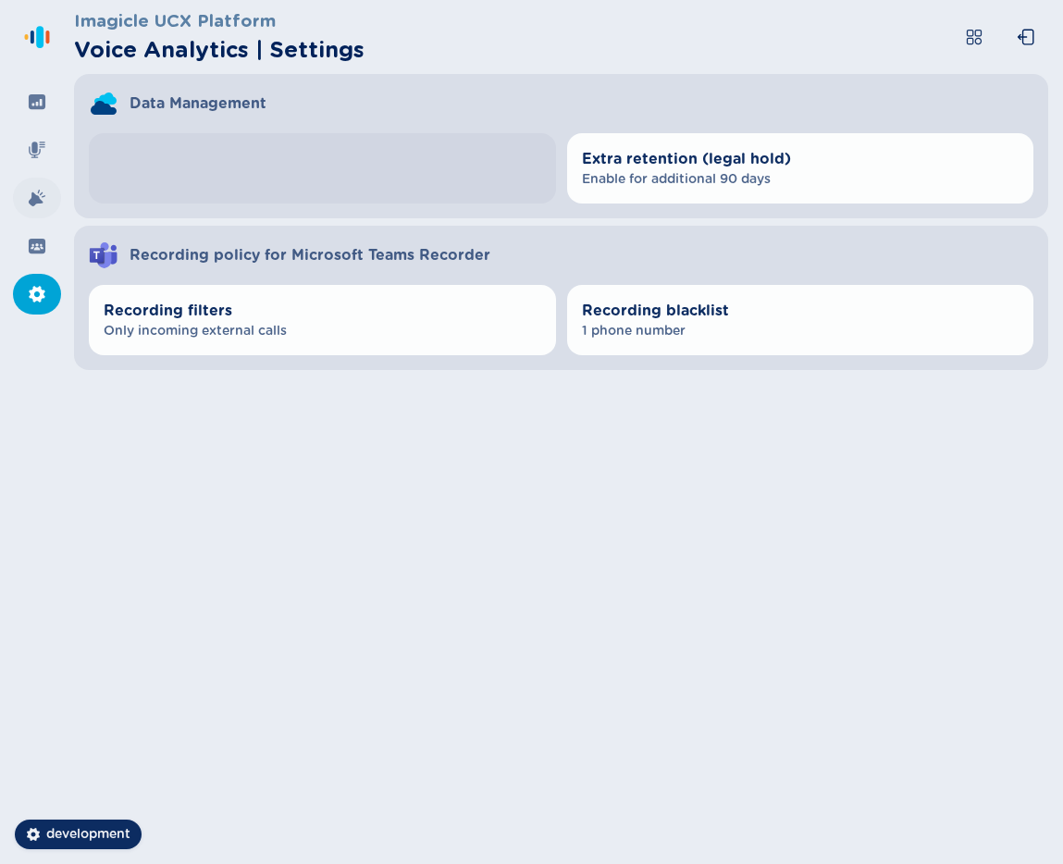
click at [43, 201] on icon at bounding box center [37, 198] width 19 height 19
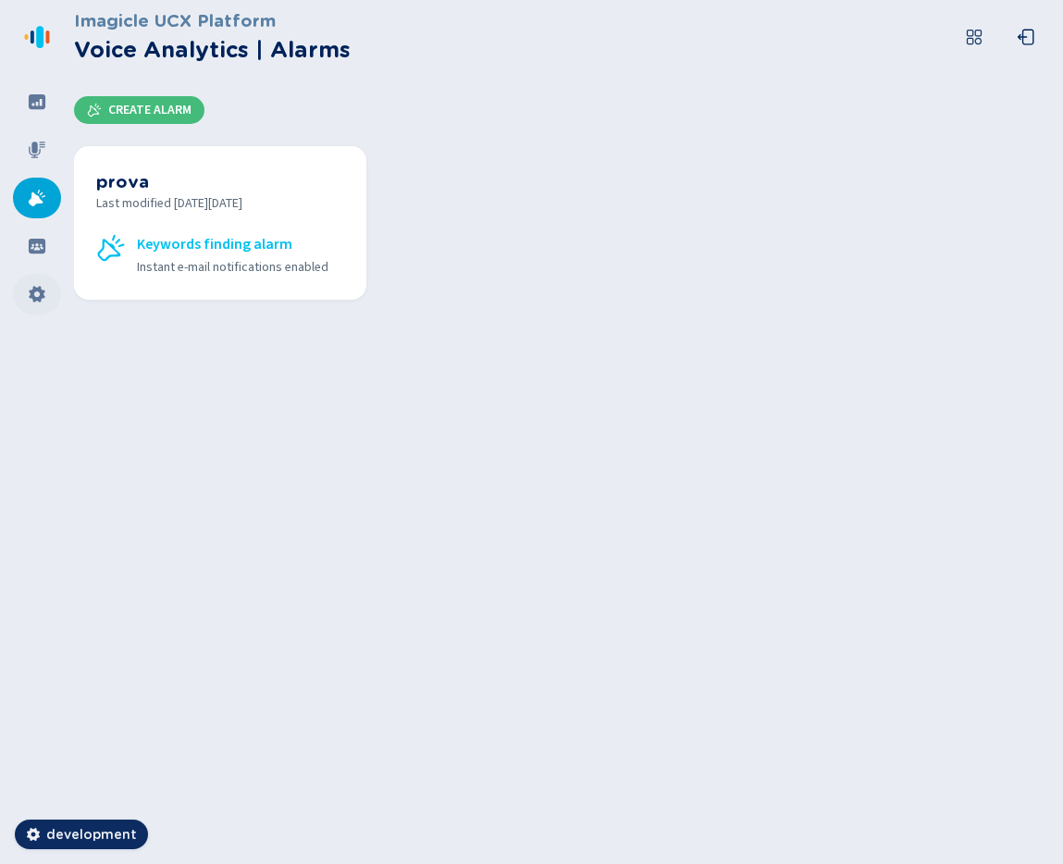
click at [42, 290] on icon at bounding box center [37, 294] width 16 height 17
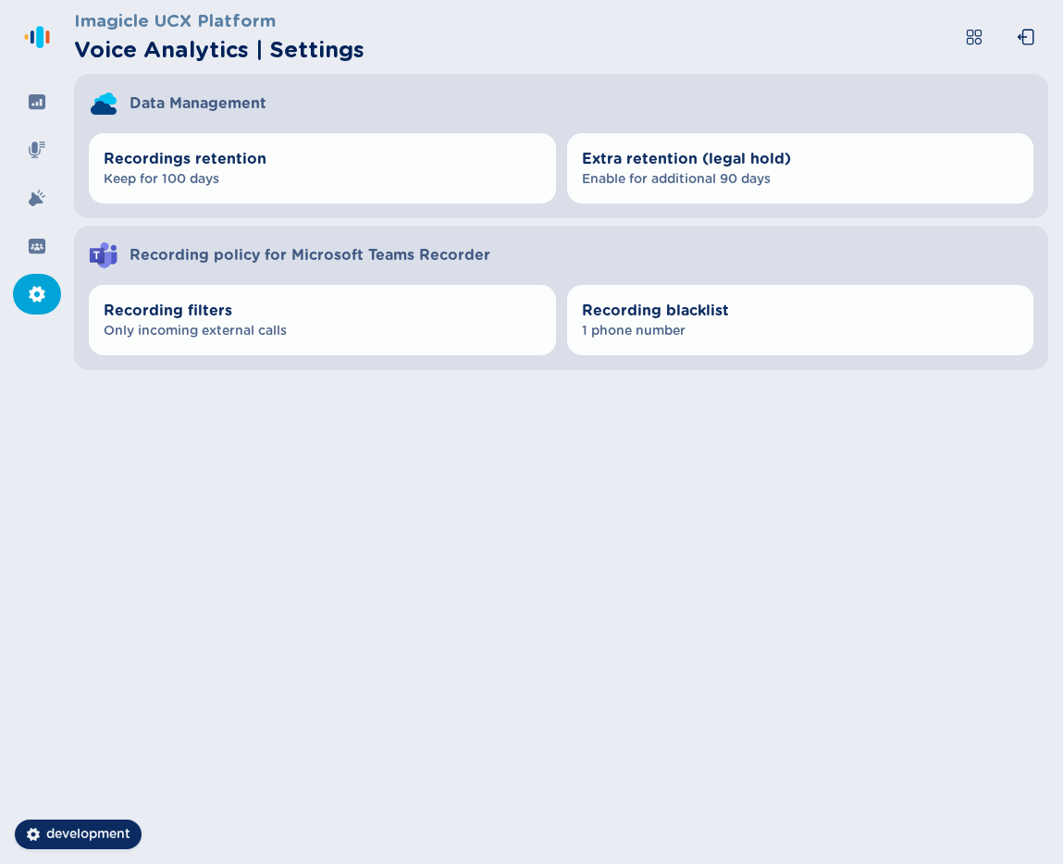
click at [134, 254] on div "Recording policy for Microsoft Teams Recorder" at bounding box center [561, 248] width 974 height 44
drag, startPoint x: 133, startPoint y: 254, endPoint x: 256, endPoint y: 262, distance: 123.3
click at [256, 262] on span "Recording policy for Microsoft Teams Recorder" at bounding box center [310, 255] width 361 height 22
click at [267, 262] on span "Recording policy for Microsoft Teams Recorder" at bounding box center [310, 255] width 361 height 22
drag, startPoint x: 258, startPoint y: 256, endPoint x: 130, endPoint y: 253, distance: 128.6
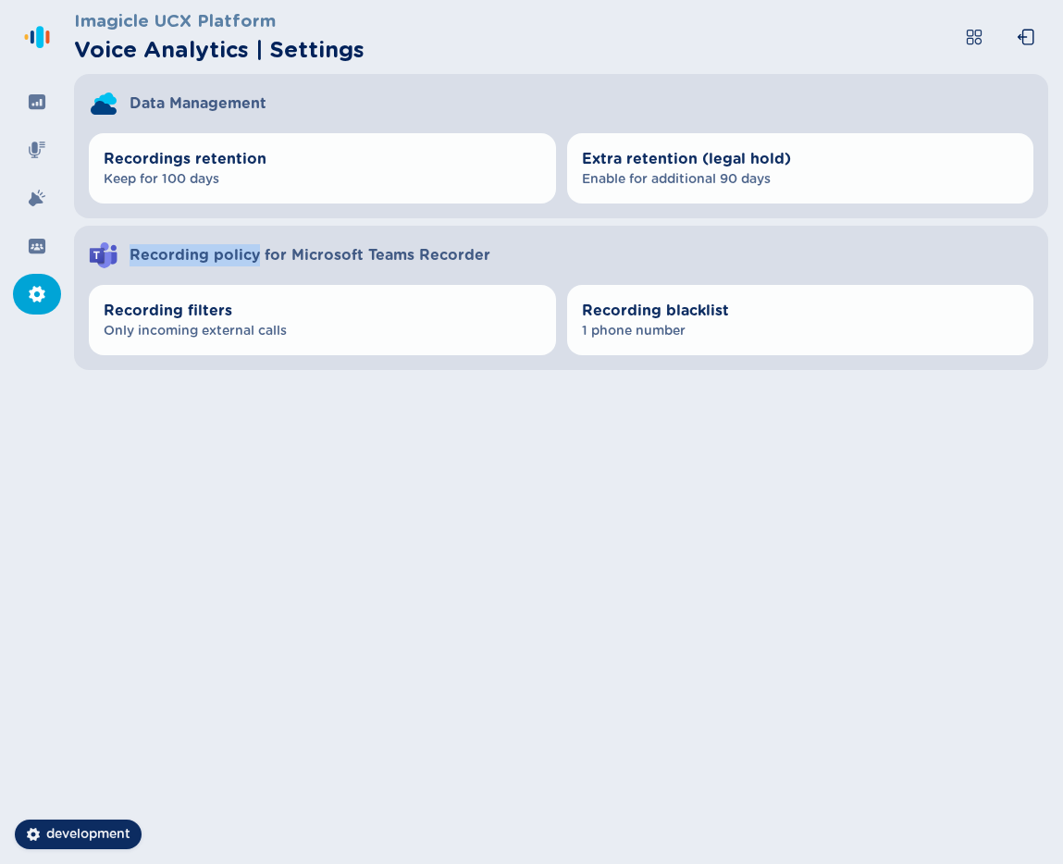
click at [130, 253] on span "Recording policy for Microsoft Teams Recorder" at bounding box center [310, 255] width 361 height 22
click at [258, 260] on span "Recording policy for Microsoft Teams Recorder" at bounding box center [310, 255] width 361 height 22
drag, startPoint x: 256, startPoint y: 253, endPoint x: 205, endPoint y: 252, distance: 50.9
click at [205, 252] on span "Recording policy for Microsoft Teams Recorder" at bounding box center [310, 255] width 361 height 22
click at [472, 259] on span "Recording policy for Microsoft Teams Recorder" at bounding box center [310, 255] width 361 height 22
